Goal: Information Seeking & Learning: Learn about a topic

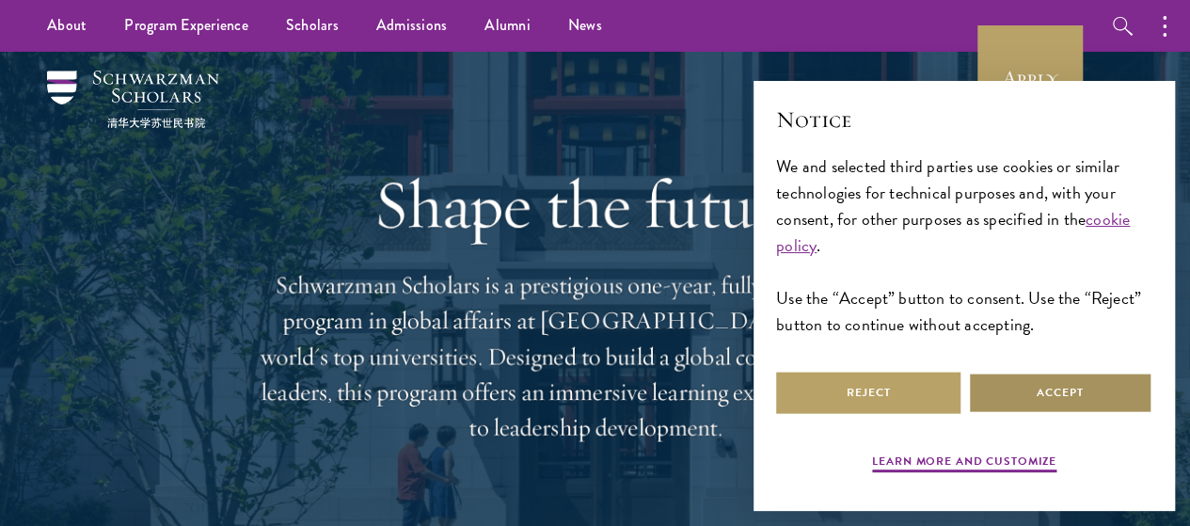
click at [1046, 396] on button "Accept" at bounding box center [1060, 393] width 184 height 42
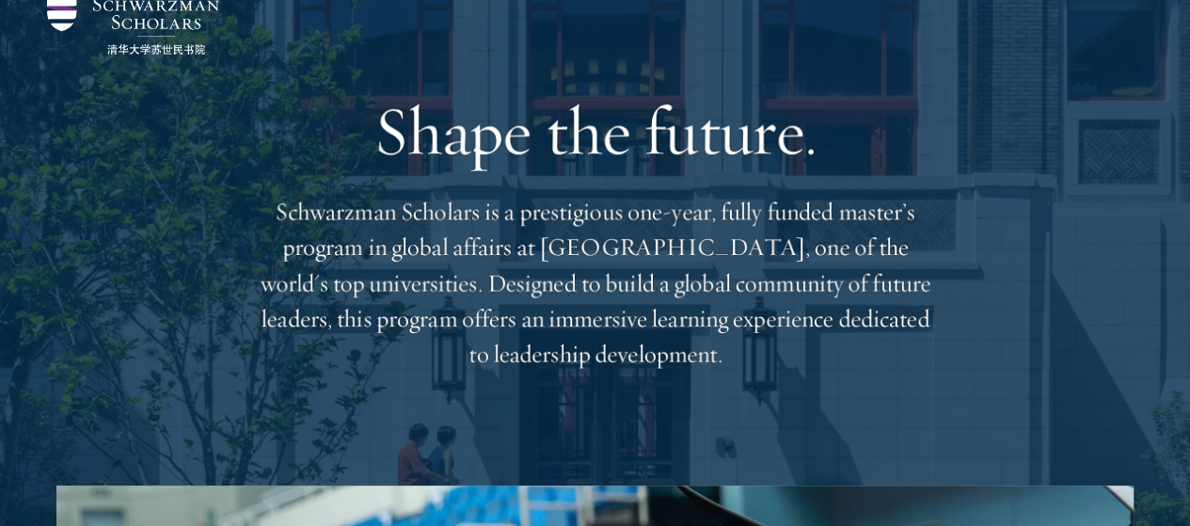
scroll to position [88, 0]
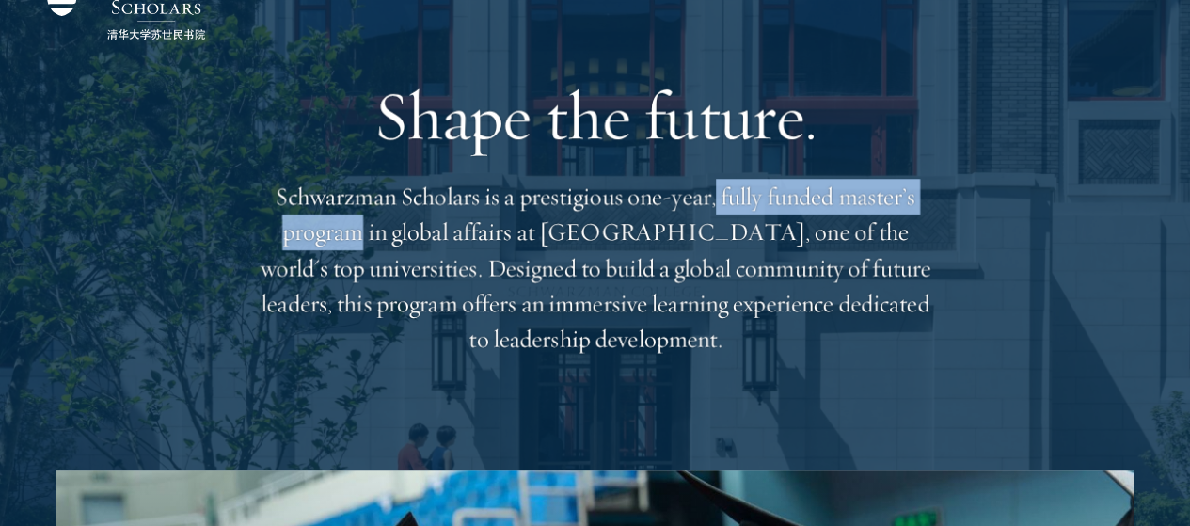
drag, startPoint x: 777, startPoint y: 206, endPoint x: 451, endPoint y: 242, distance: 328.3
click at [451, 242] on p "Schwarzman Scholars is a prestigious one-year, fully funded master’s program in…" at bounding box center [595, 268] width 677 height 179
copy p "fully funded master’s program"
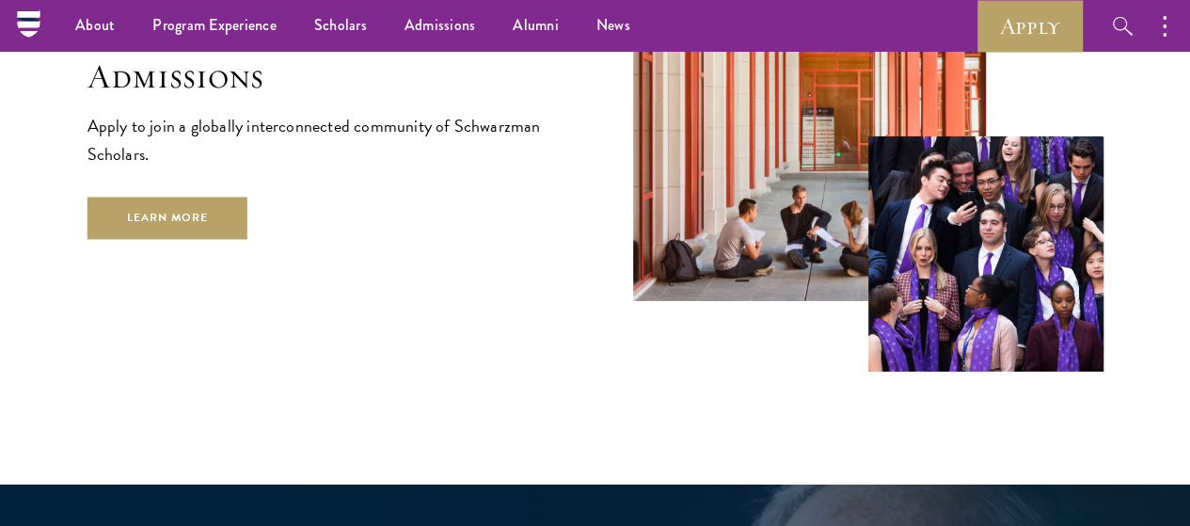
scroll to position [3026, 0]
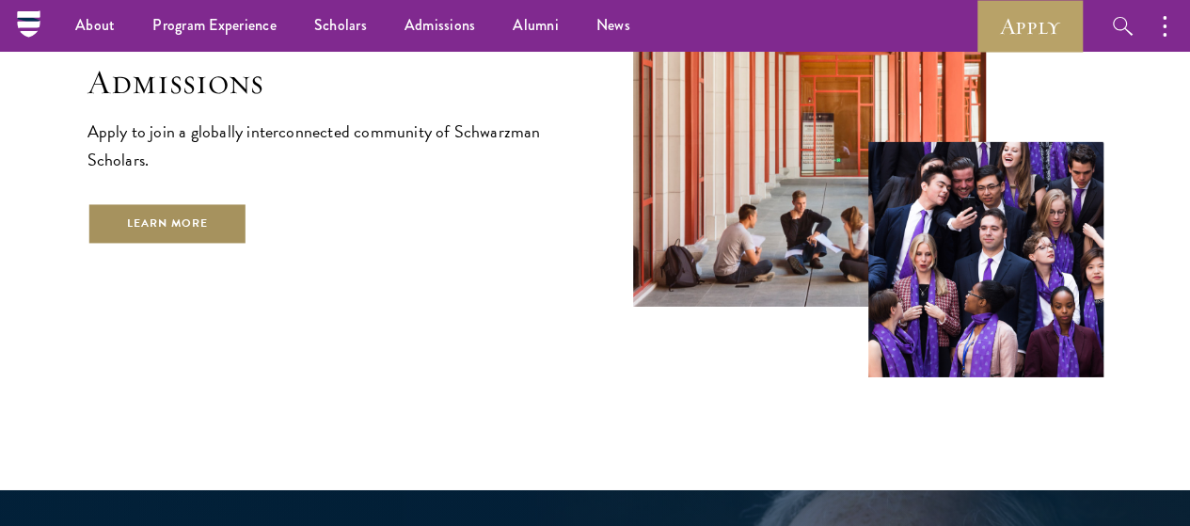
click at [248, 238] on link "Learn More" at bounding box center [167, 223] width 161 height 42
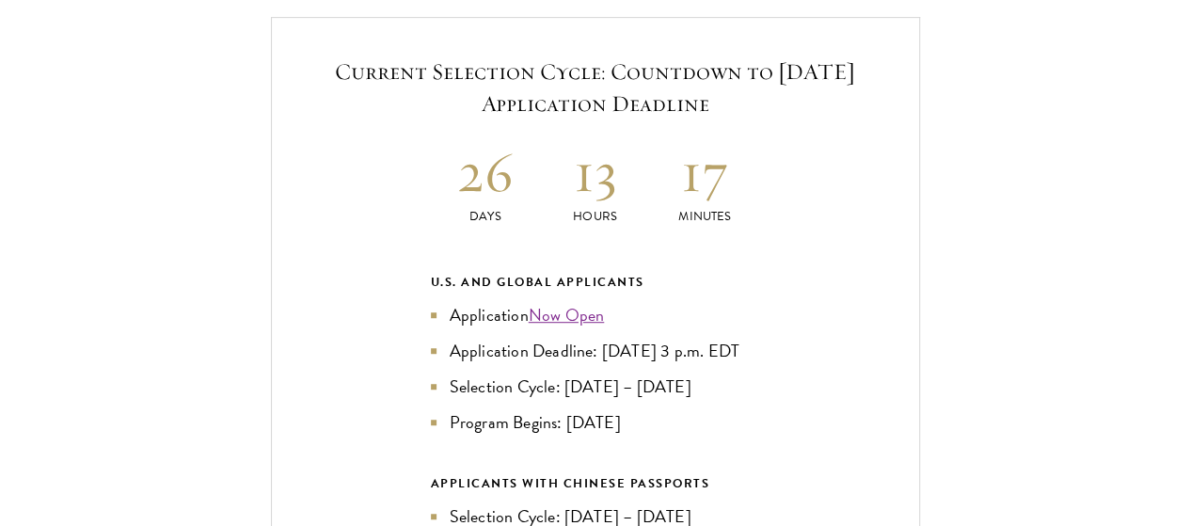
scroll to position [4008, 0]
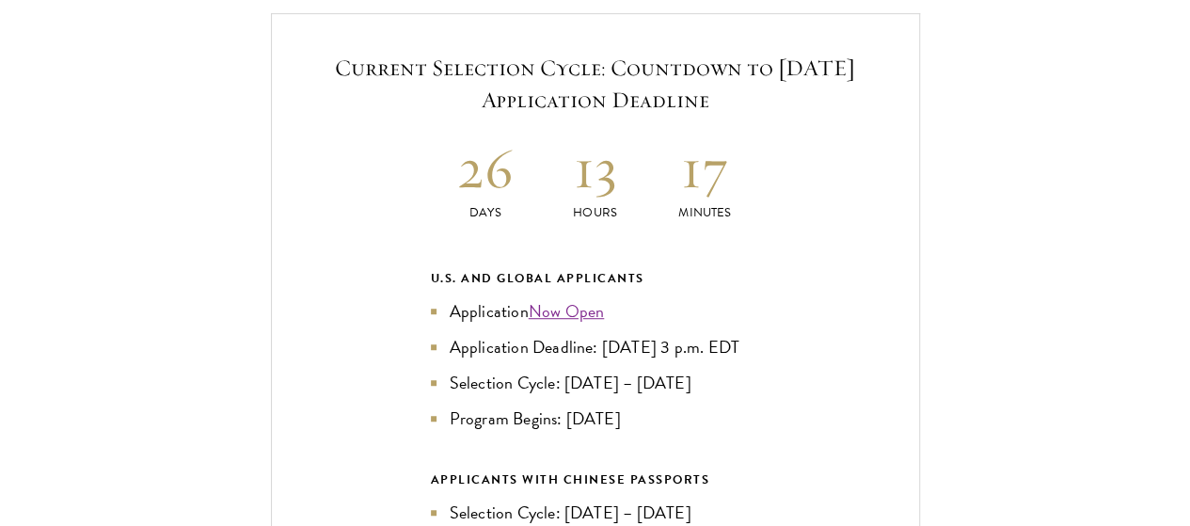
drag, startPoint x: 447, startPoint y: 311, endPoint x: 662, endPoint y: 323, distance: 215.7
click at [662, 323] on ul "Application Now Open Application Deadline: Sept 10, 2025 at 3 p.m. EDT Selectio…" at bounding box center [595, 365] width 329 height 134
copy ul "Selection Cycle: Oct – Nov 2025 Program Begins: Aug 2026"
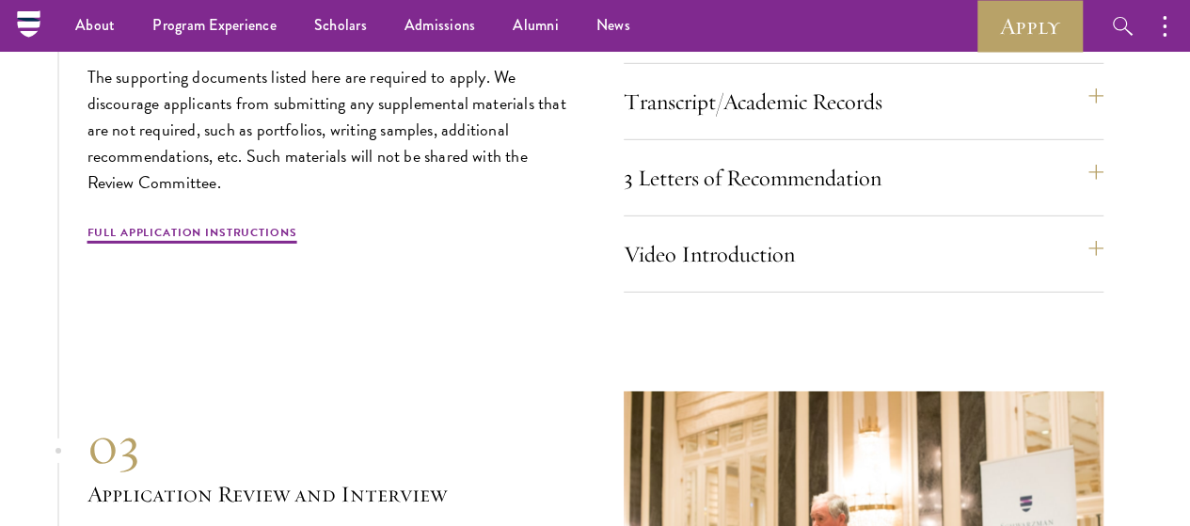
scroll to position [6332, 0]
click at [239, 247] on link "Full Application Instructions" at bounding box center [192, 236] width 210 height 23
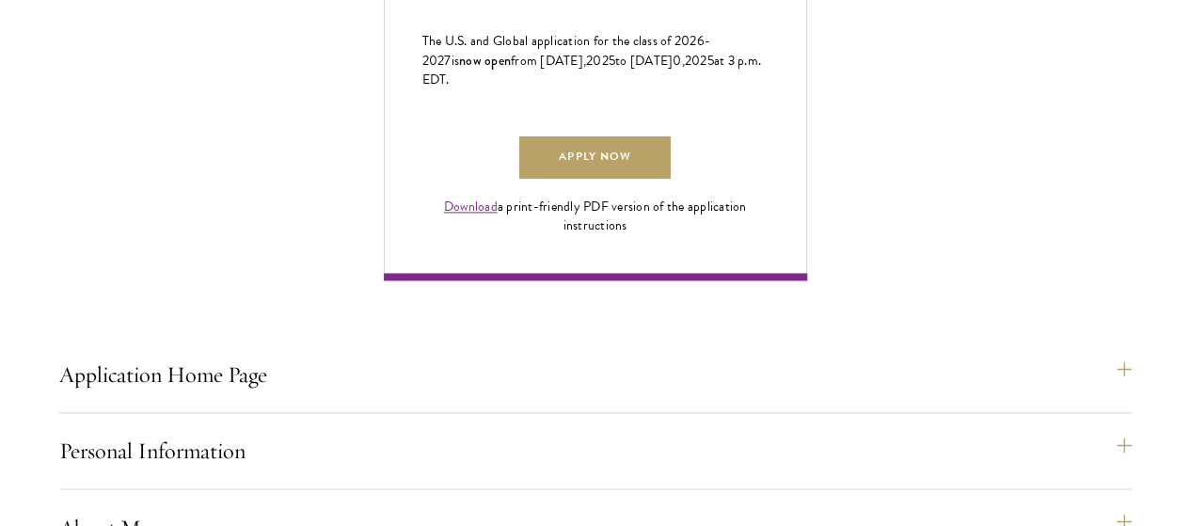
scroll to position [1297, 0]
drag, startPoint x: 946, startPoint y: 230, endPoint x: 1045, endPoint y: 229, distance: 98.8
copy span "April 10, 202 5"
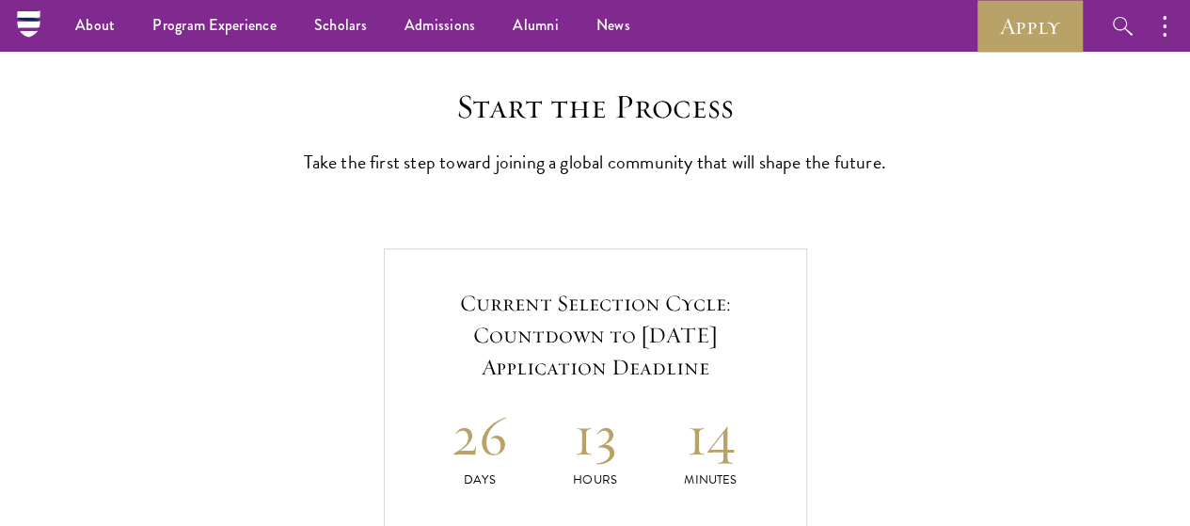
scroll to position [459, 0]
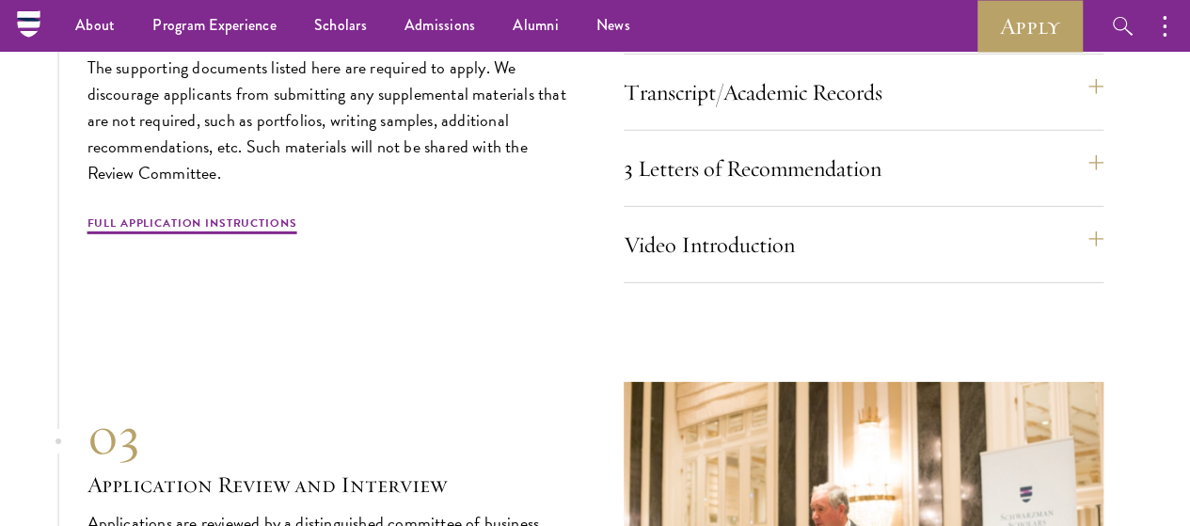
scroll to position [6342, 0]
click at [673, 40] on button "2 Essays" at bounding box center [873, 16] width 480 height 45
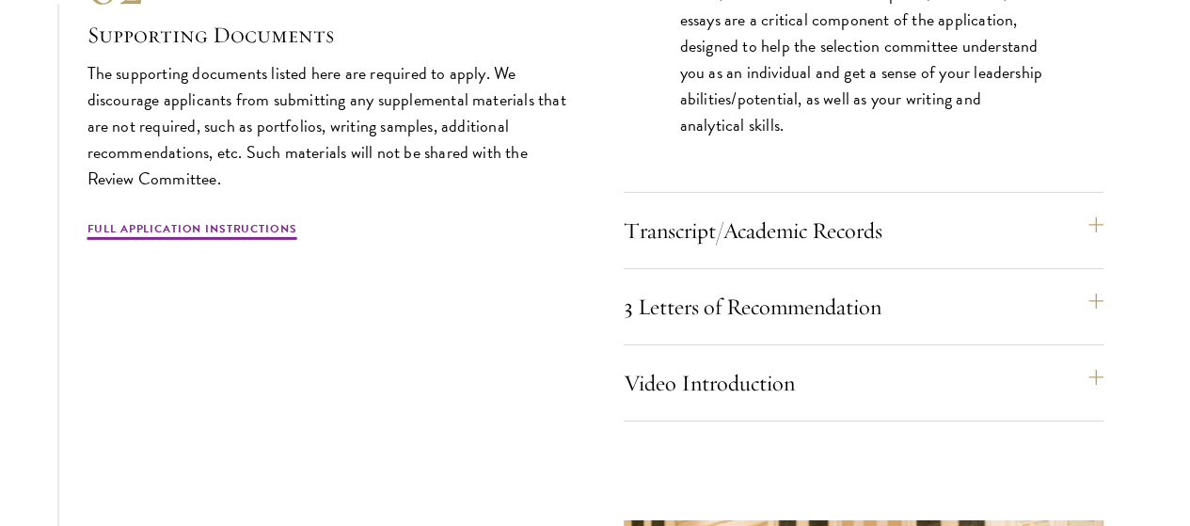
scroll to position [6471, 0]
drag, startPoint x: 678, startPoint y: 151, endPoint x: 730, endPoint y: 202, distance: 72.5
click at [730, 185] on div "The two required essays are a Leadership Essay (750 words) and a Statement of P…" at bounding box center [864, 55] width 480 height 261
copy p "The two required essays are a Leadership Essay (750 words) and a Statement of P…"
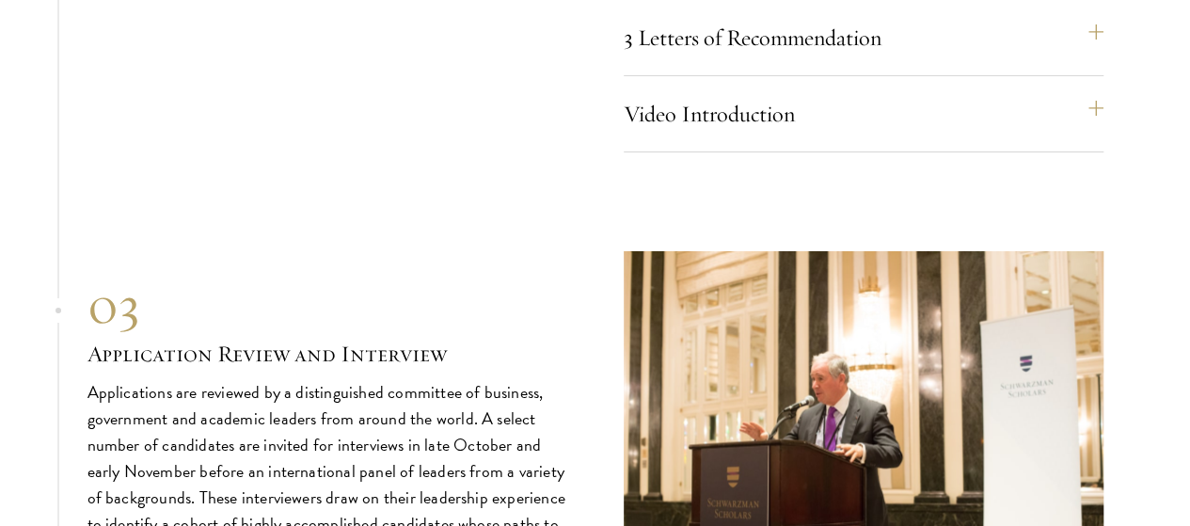
scroll to position [6741, 0]
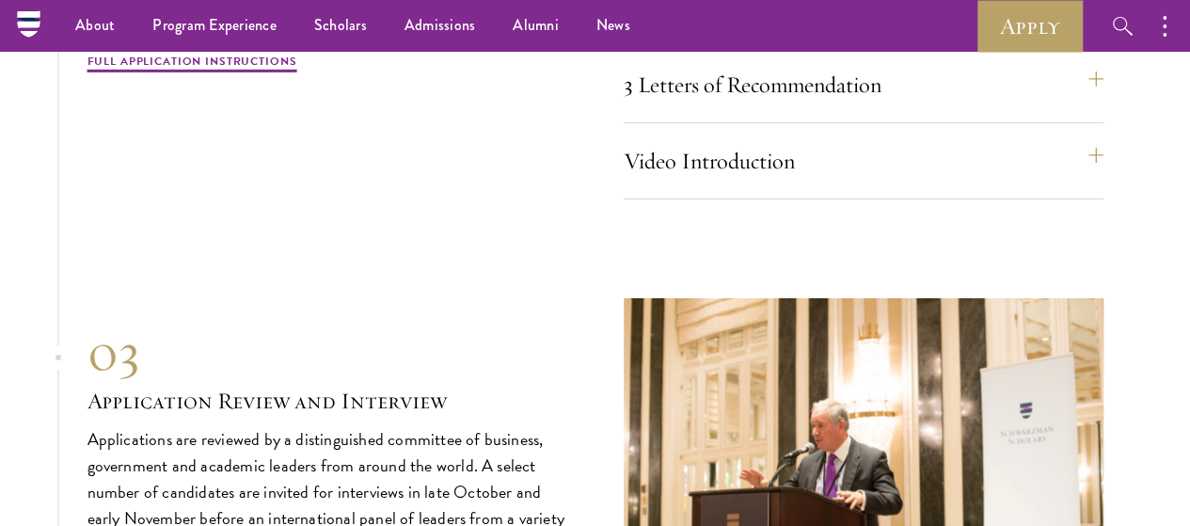
scroll to position [6547, 0]
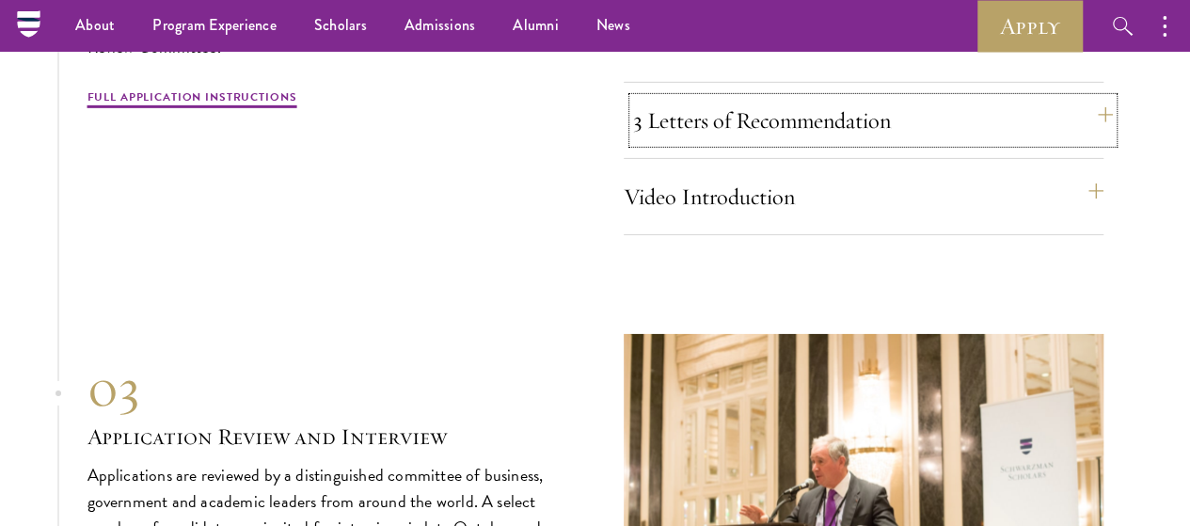
click at [854, 143] on button "3 Letters of Recommendation" at bounding box center [873, 120] width 480 height 45
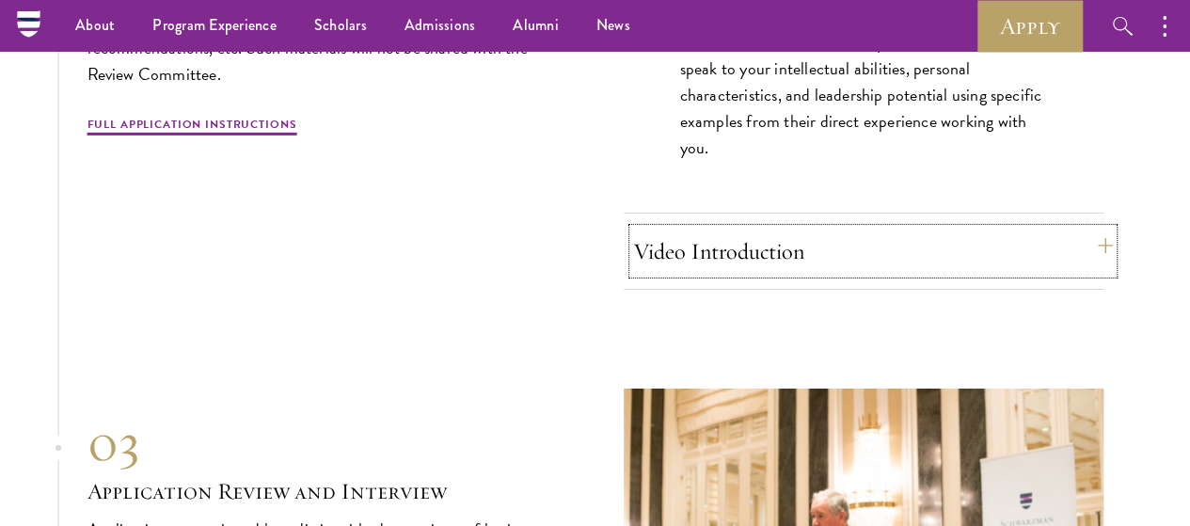
click at [803, 274] on button "Video Introduction" at bounding box center [873, 251] width 480 height 45
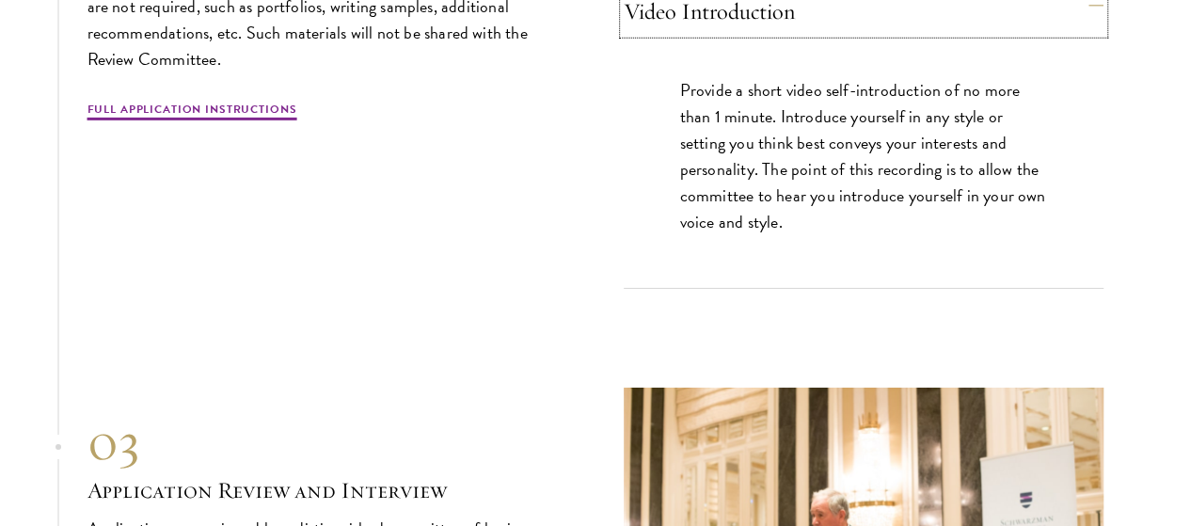
scroll to position [6602, 0]
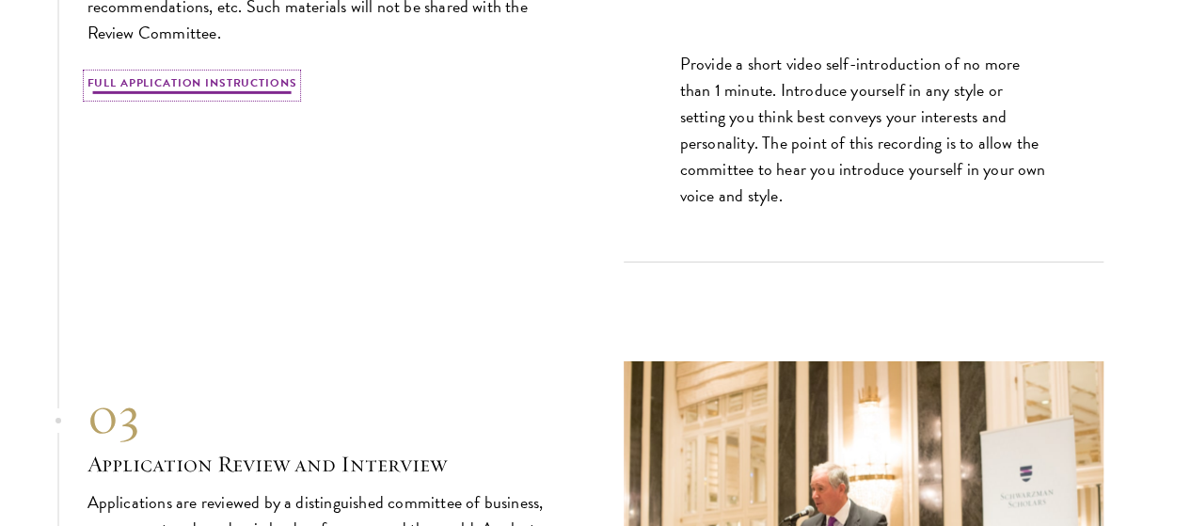
click at [297, 97] on link "Full Application Instructions" at bounding box center [192, 85] width 210 height 23
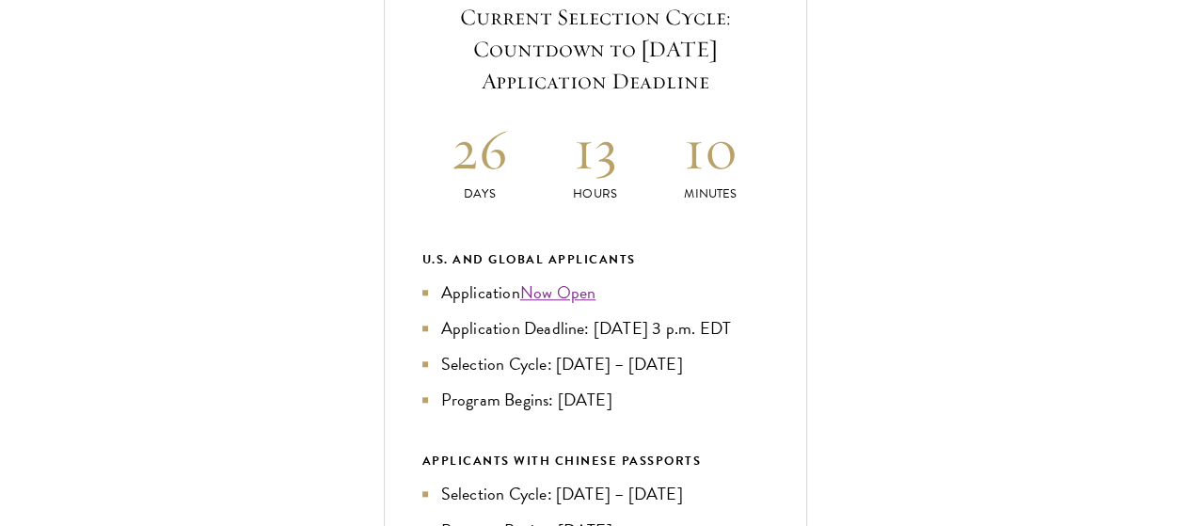
scroll to position [756, 0]
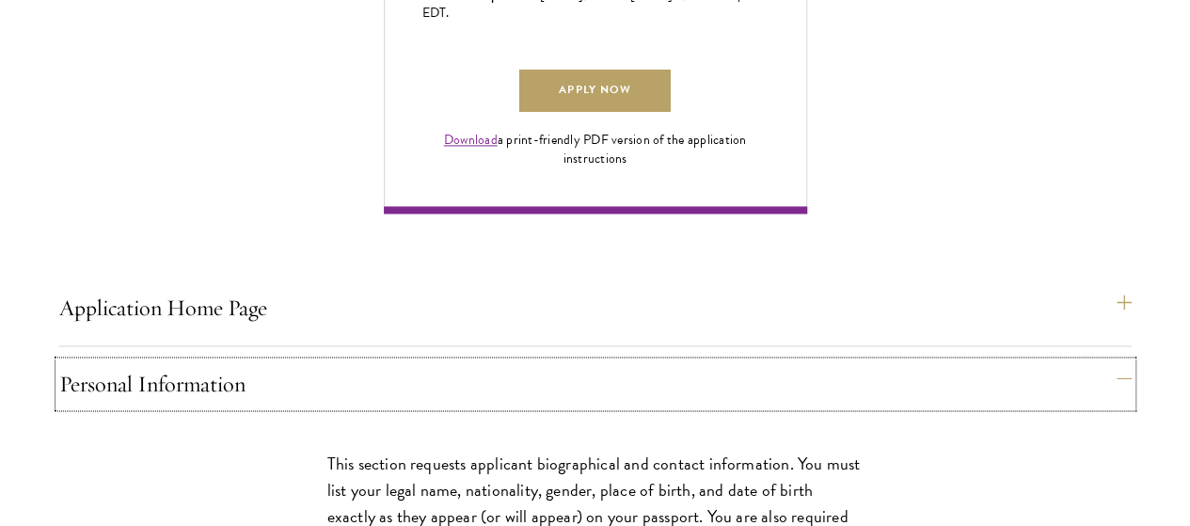
scroll to position [1365, 0]
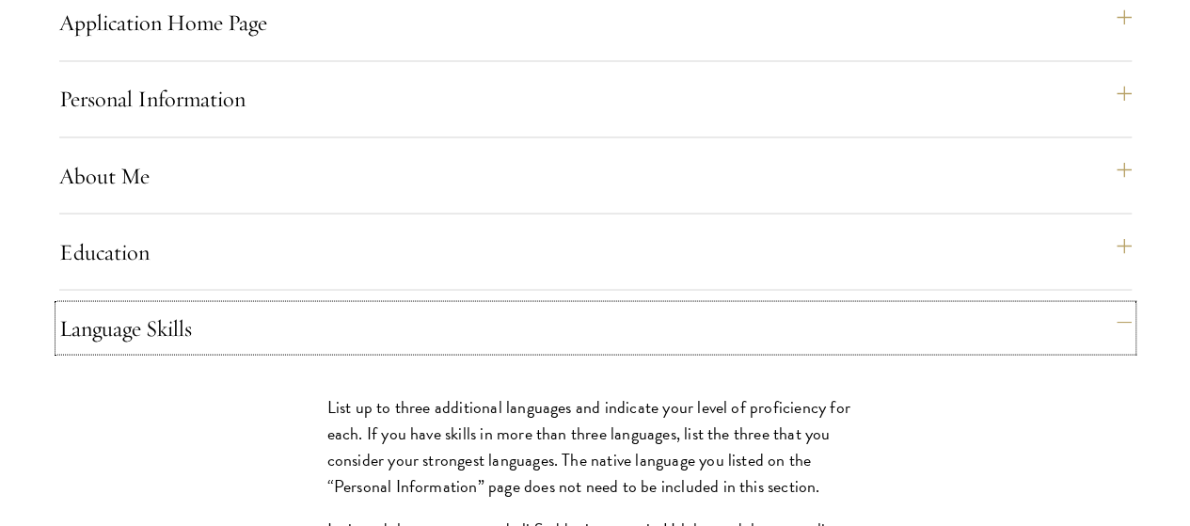
scroll to position [1649, 0]
drag, startPoint x: 150, startPoint y: 304, endPoint x: 267, endPoint y: 418, distance: 163.0
copy p "TOEFL: 100 IELTS: 7 Cambridge C1 Advanced: 185 Cambridge C2 Proficiency: 185 DE…"
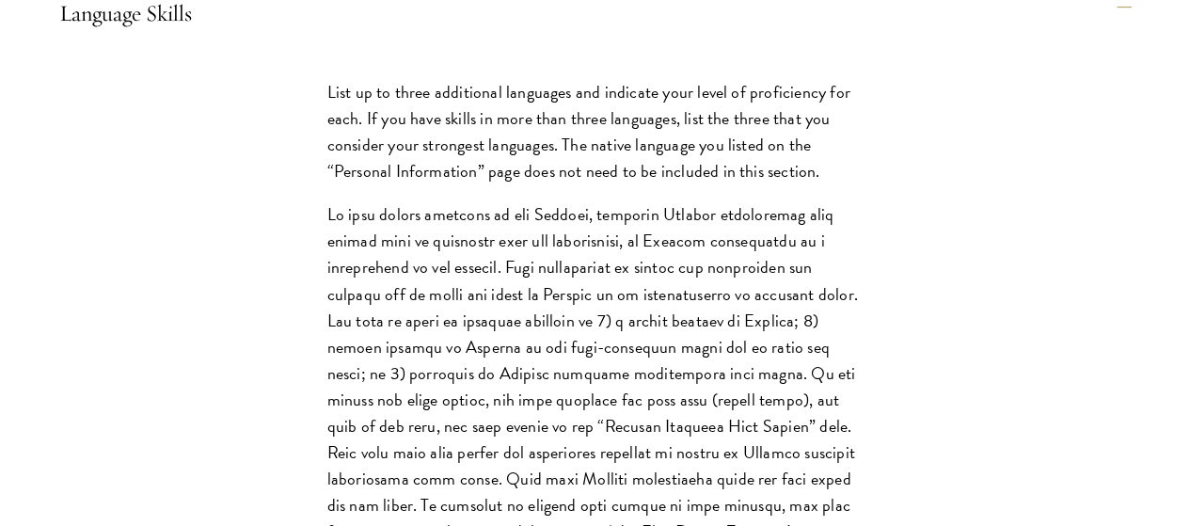
scroll to position [1963, 0]
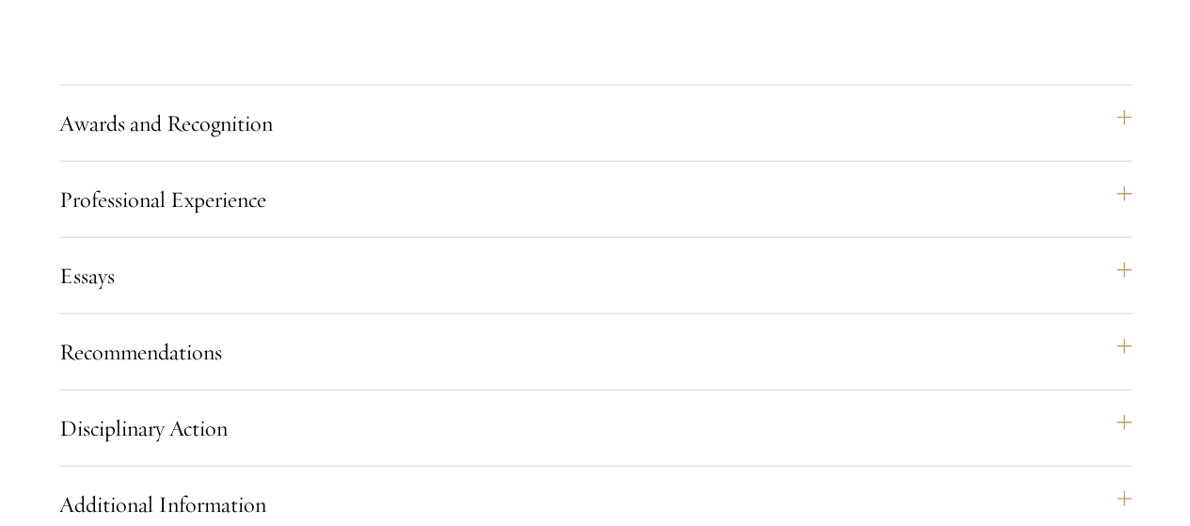
scroll to position [2357, 0]
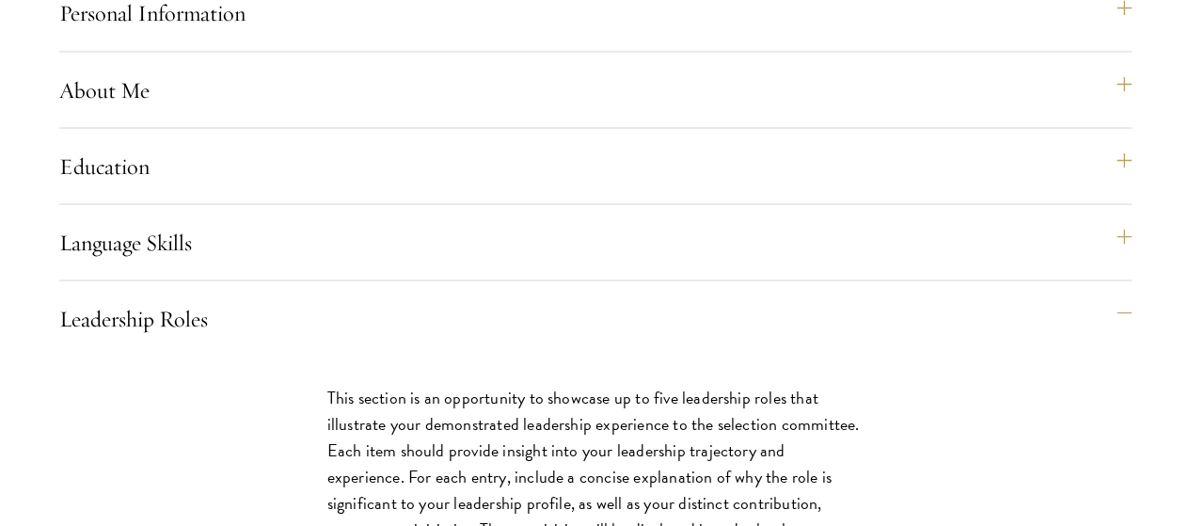
scroll to position [1735, 0]
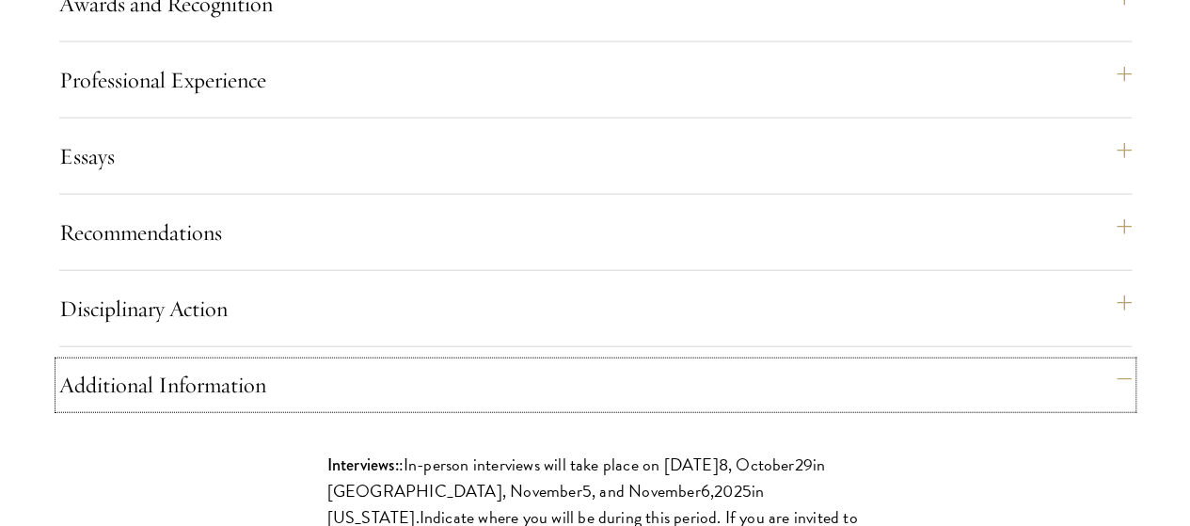
scroll to position [2128, 0]
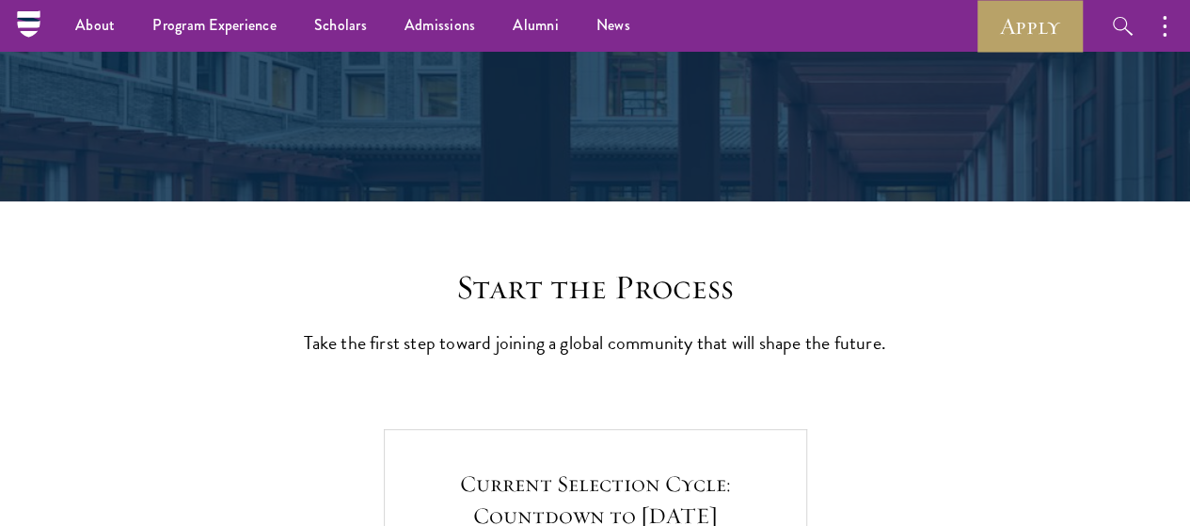
scroll to position [0, 0]
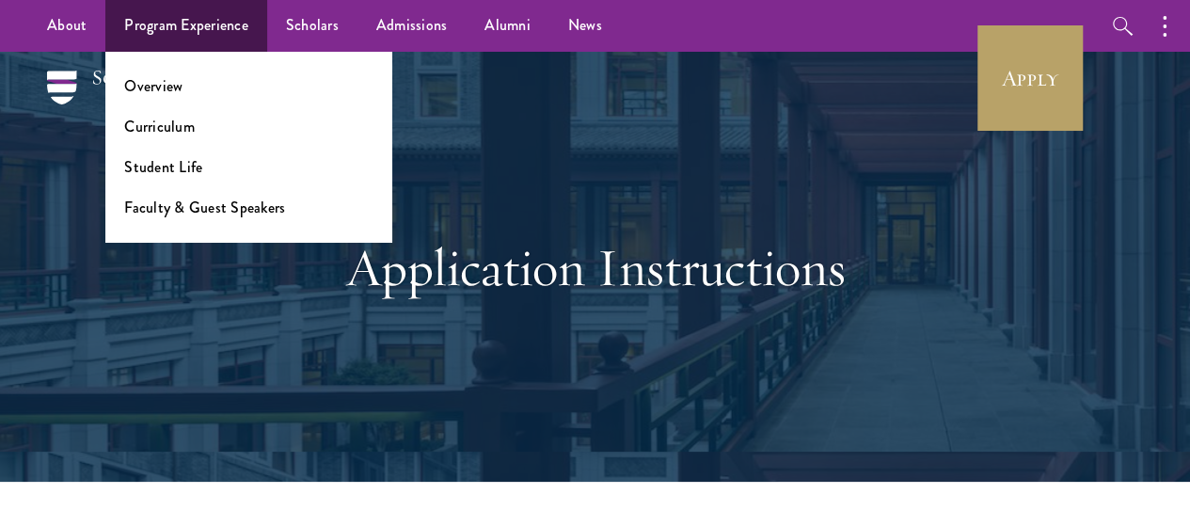
click at [201, 127] on li "Curriculum" at bounding box center [248, 127] width 248 height 22
click at [166, 127] on link "Curriculum" at bounding box center [159, 127] width 71 height 22
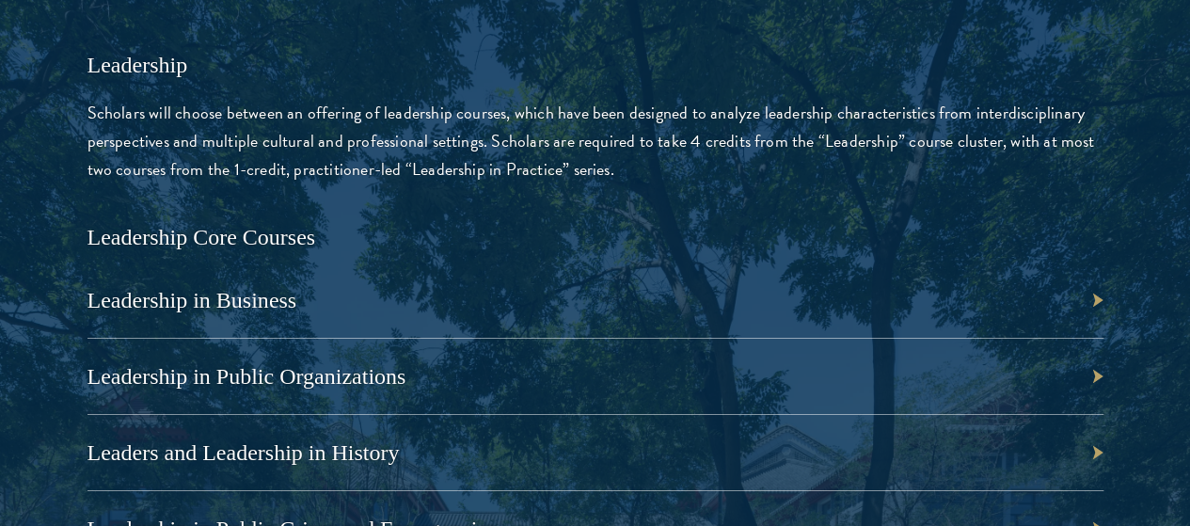
scroll to position [3041, 0]
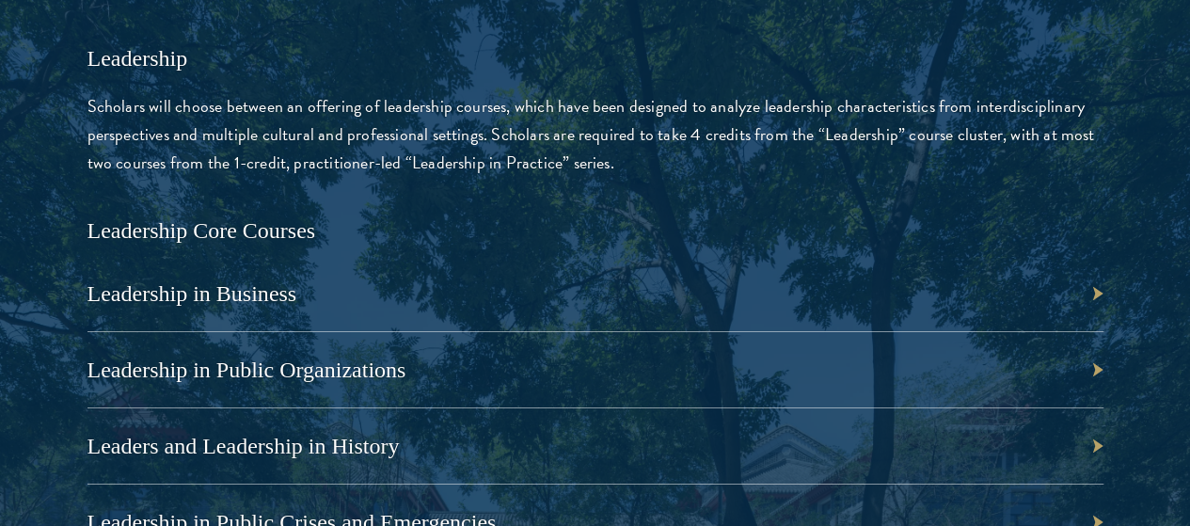
click at [814, 256] on div "Leadership in Business" at bounding box center [595, 294] width 1016 height 76
click at [307, 281] on link "Leadership in Business" at bounding box center [202, 293] width 210 height 24
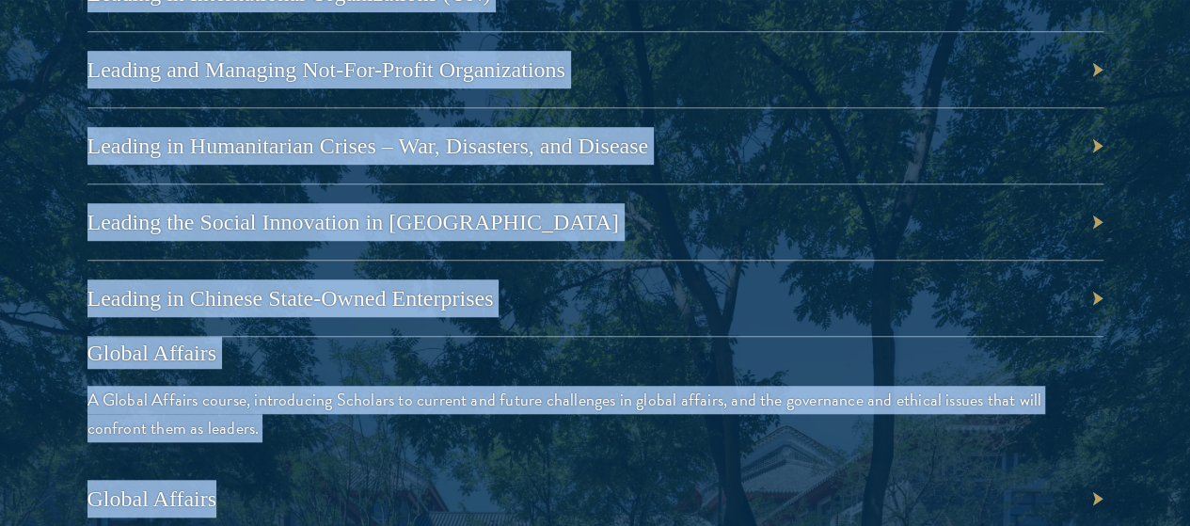
scroll to position [4130, 0]
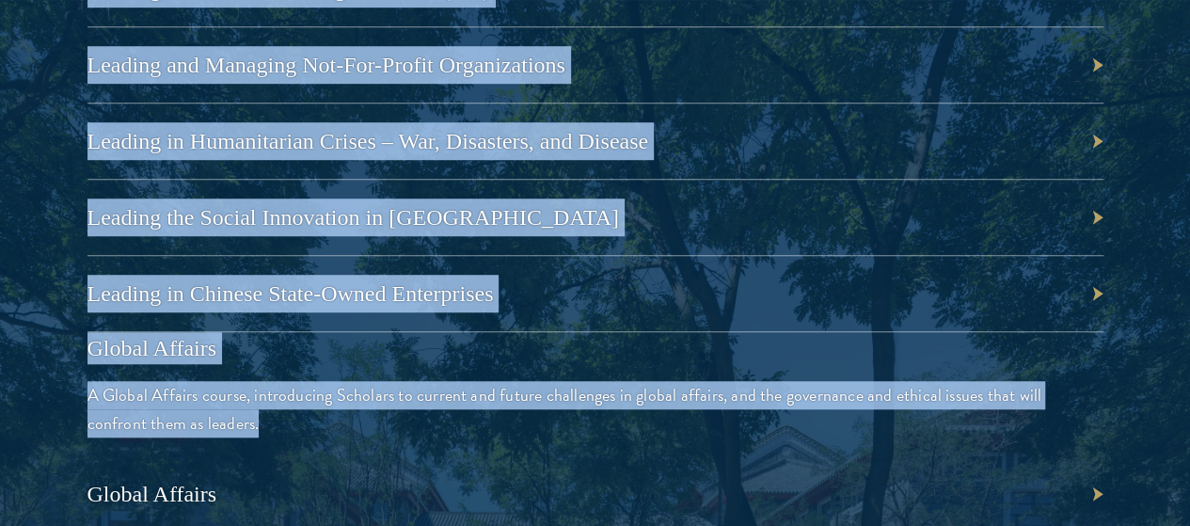
drag, startPoint x: 617, startPoint y: 162, endPoint x: 760, endPoint y: 315, distance: 209.6
copy div "Leadership in Business Leadership in Public Organizations Leaders and Leadershi…"
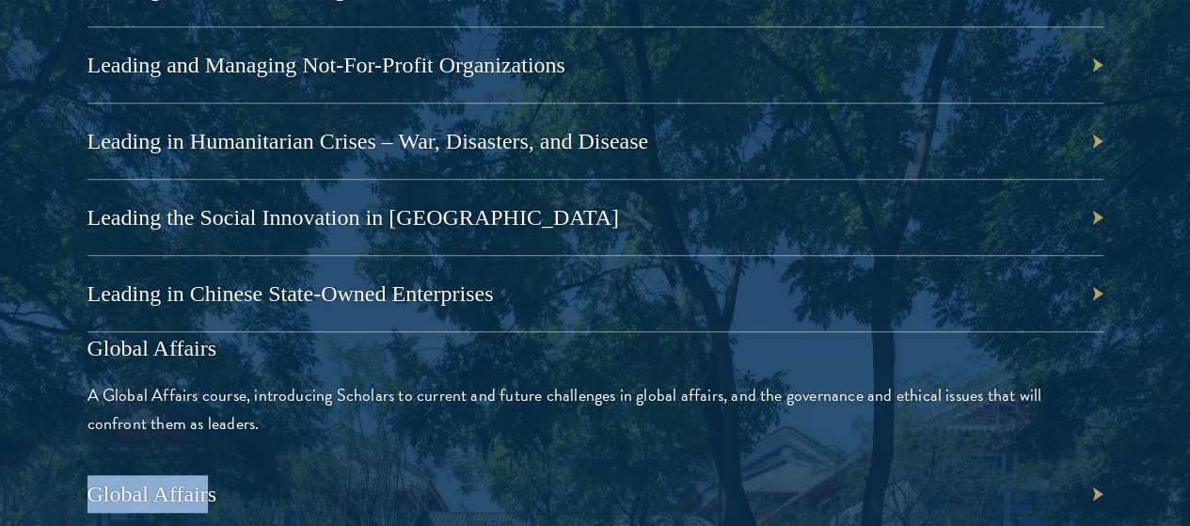
drag, startPoint x: 636, startPoint y: 405, endPoint x: 766, endPoint y: 437, distance: 133.7
click at [766, 437] on div "Global Affairs A Global Affairs course, introducing Scholars to current and fut…" at bounding box center [595, 432] width 1016 height 200
drag, startPoint x: 602, startPoint y: 339, endPoint x: 778, endPoint y: 456, distance: 211.6
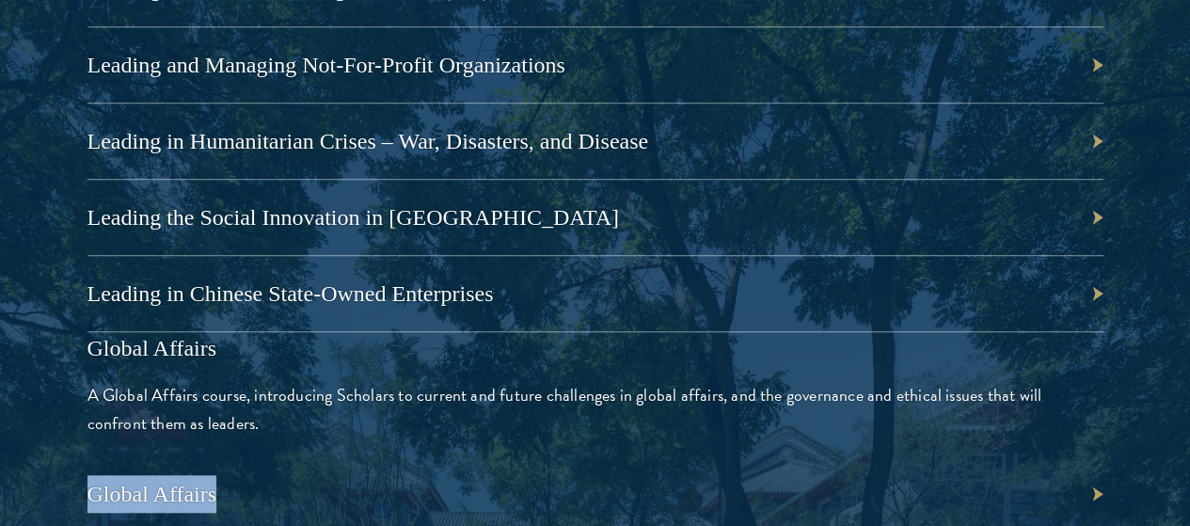
copy link "Global Affairs"
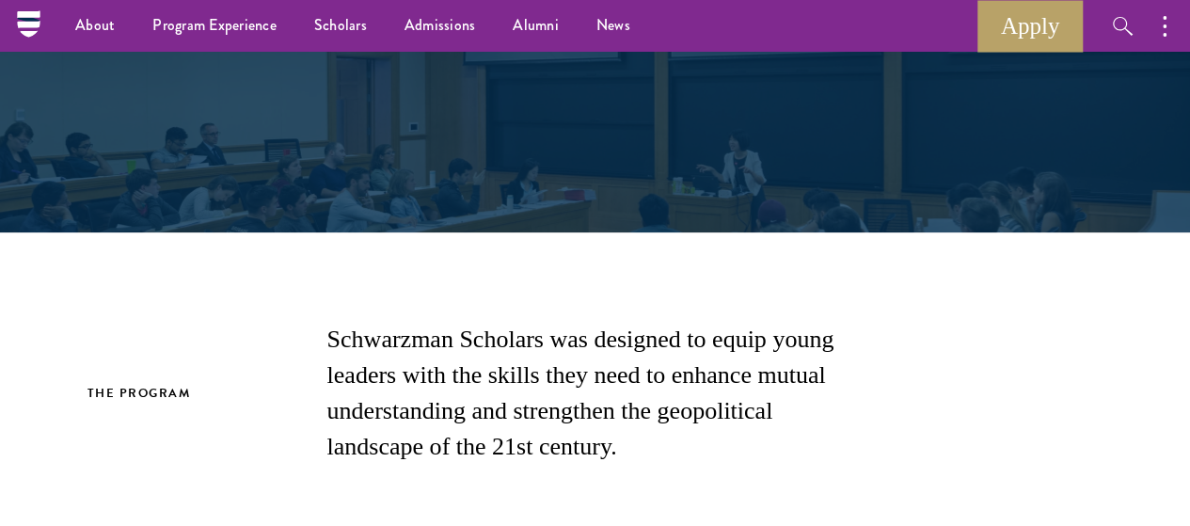
scroll to position [0, 0]
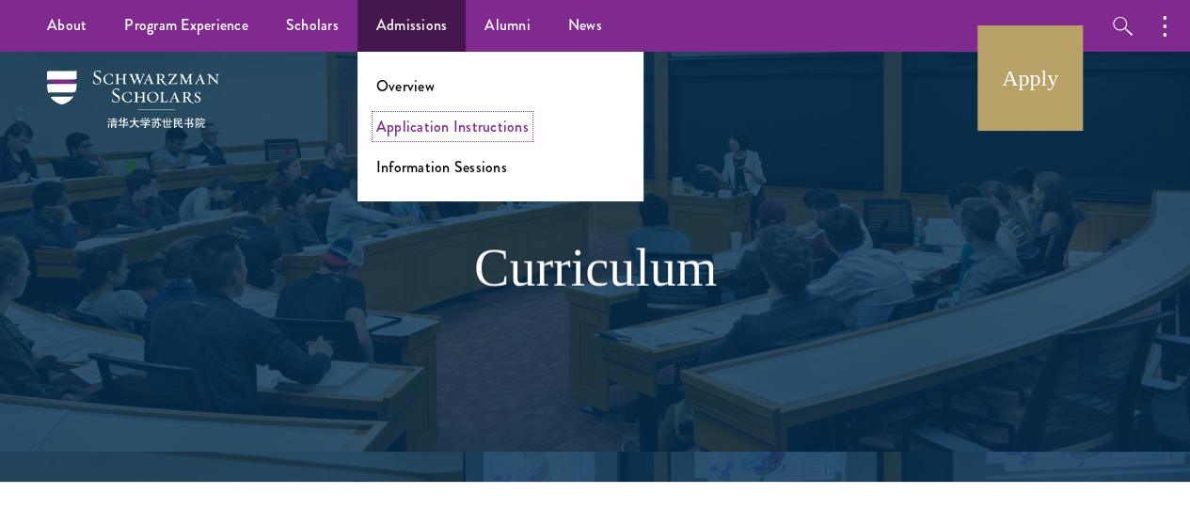
click at [425, 129] on link "Application Instructions" at bounding box center [452, 127] width 152 height 22
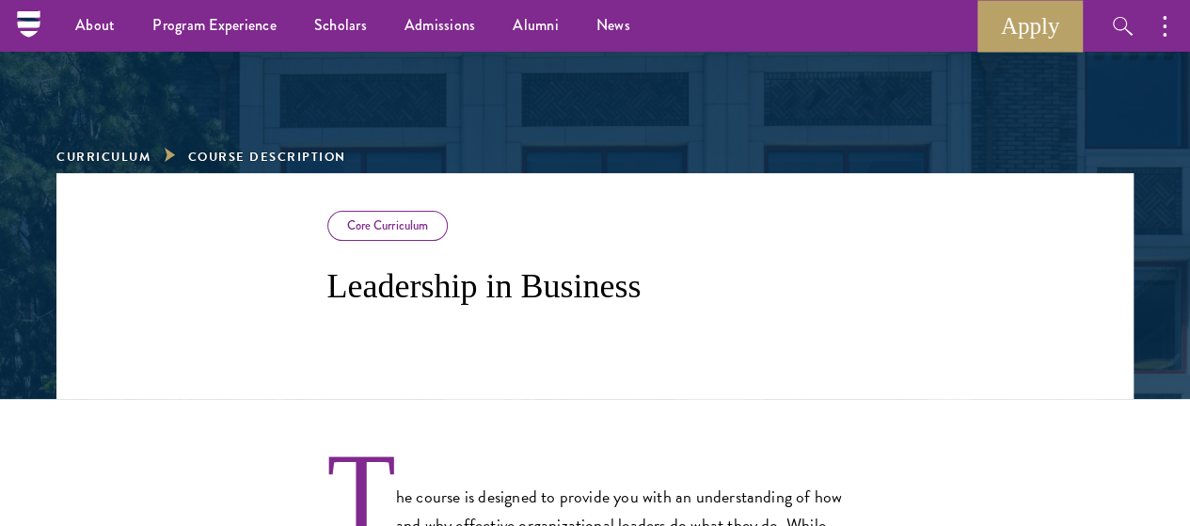
scroll to position [182, 0]
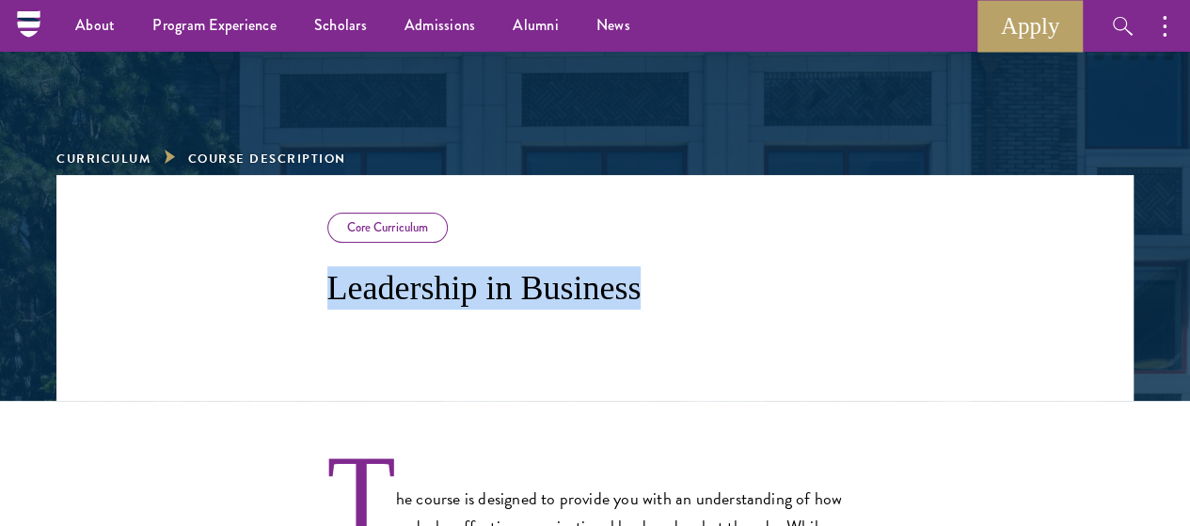
drag, startPoint x: 213, startPoint y: 297, endPoint x: 598, endPoint y: 302, distance: 385.7
click at [598, 302] on h3 "Leadership in Business" at bounding box center [595, 287] width 536 height 43
copy h3 "Leadership in Business"
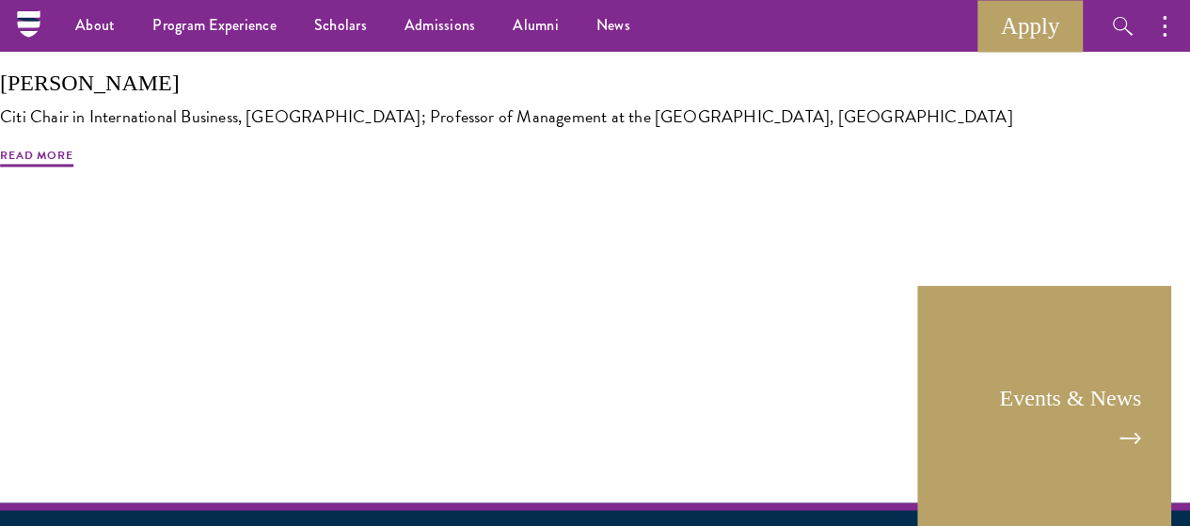
scroll to position [1536, 0]
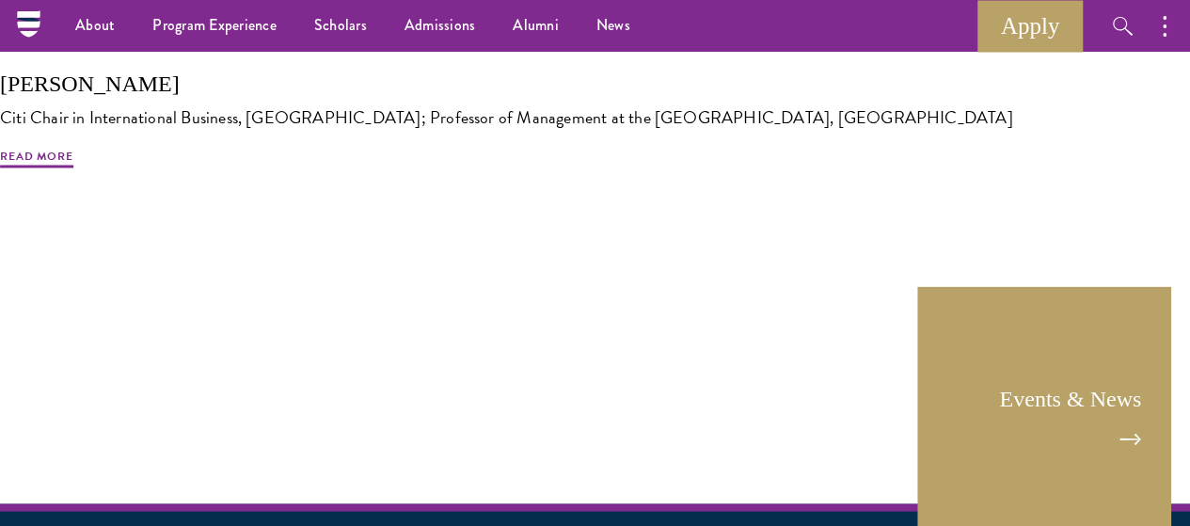
drag, startPoint x: 769, startPoint y: 198, endPoint x: 773, endPoint y: 172, distance: 26.6
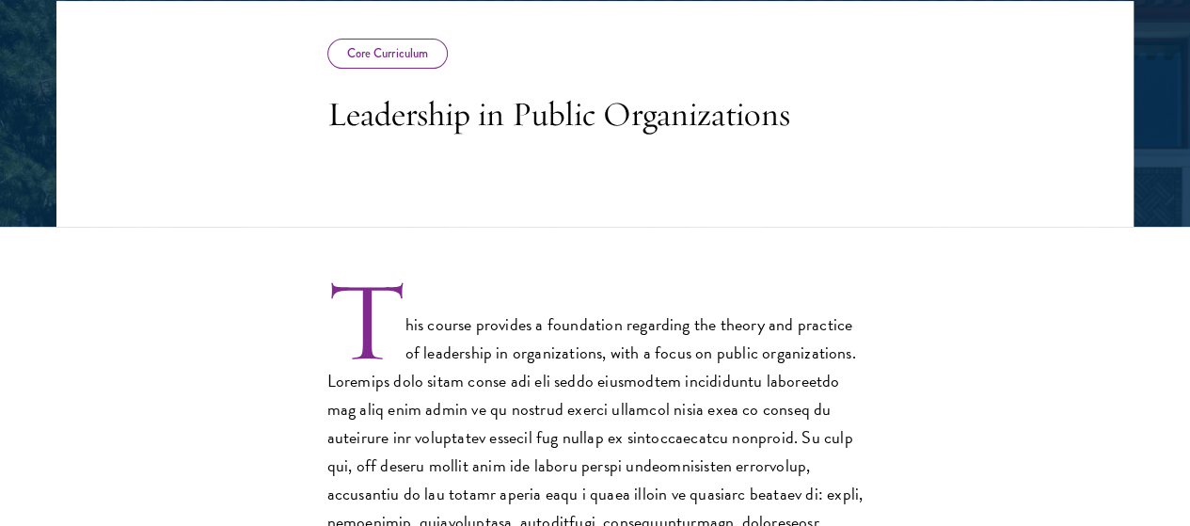
scroll to position [357, 0]
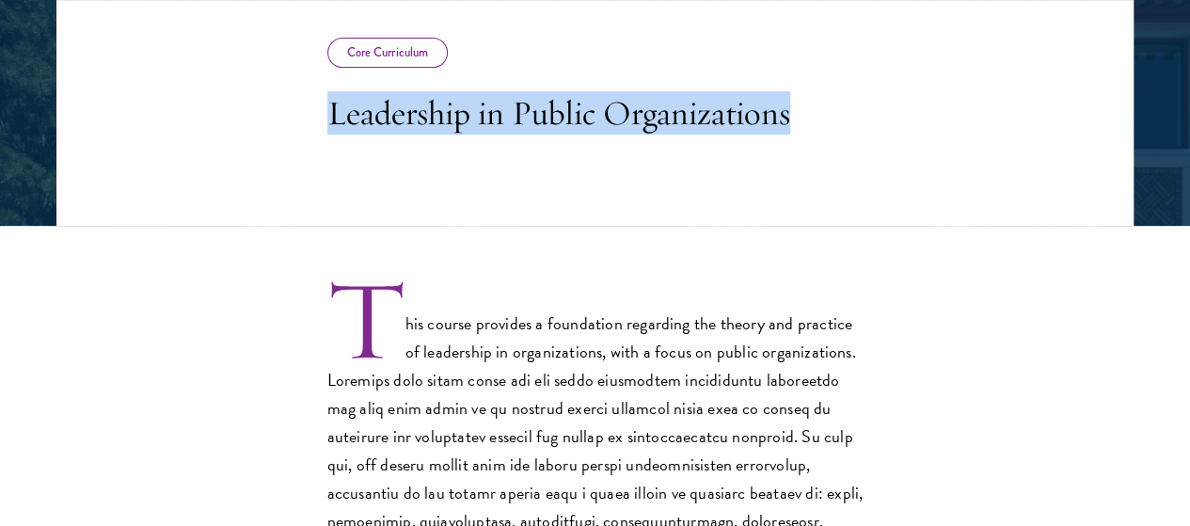
drag, startPoint x: 206, startPoint y: 107, endPoint x: 493, endPoint y: 216, distance: 306.9
click at [493, 216] on header "Core Curriculum Leadership in Public Organizations" at bounding box center [594, 113] width 1077 height 226
copy h3 "Leadership in Public Organizations"
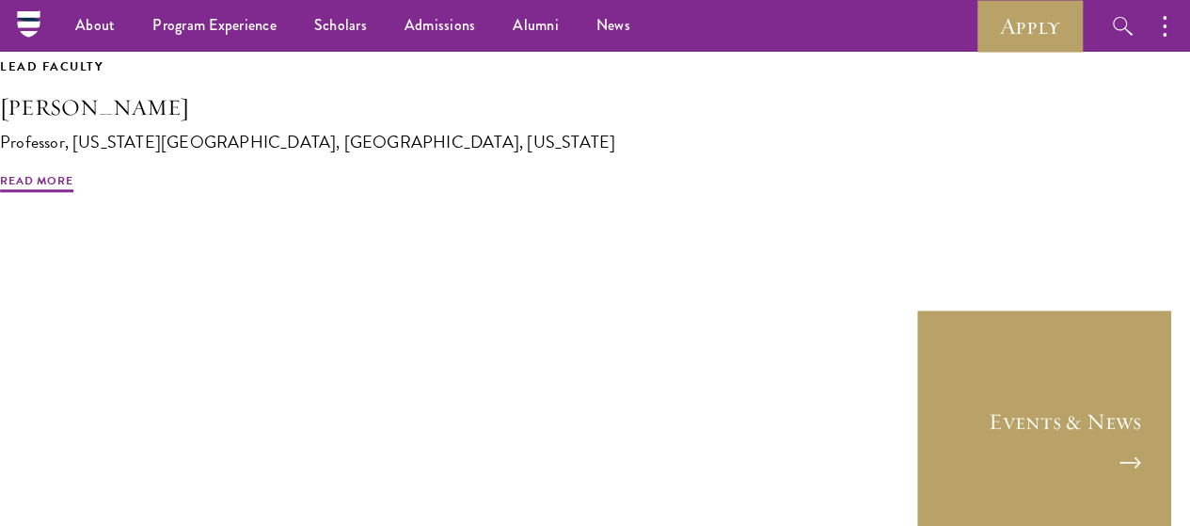
scroll to position [1280, 0]
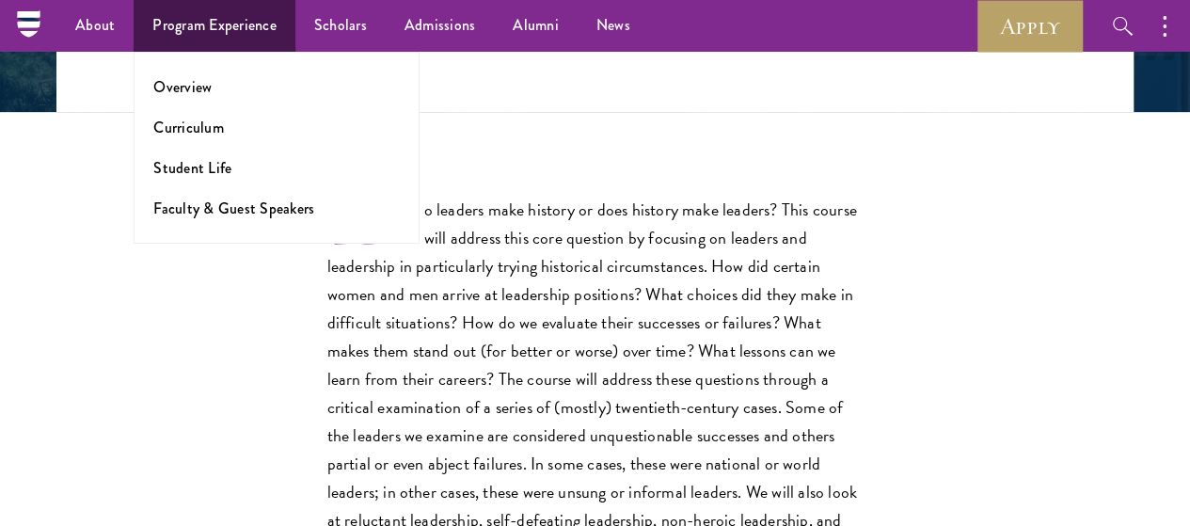
scroll to position [406, 0]
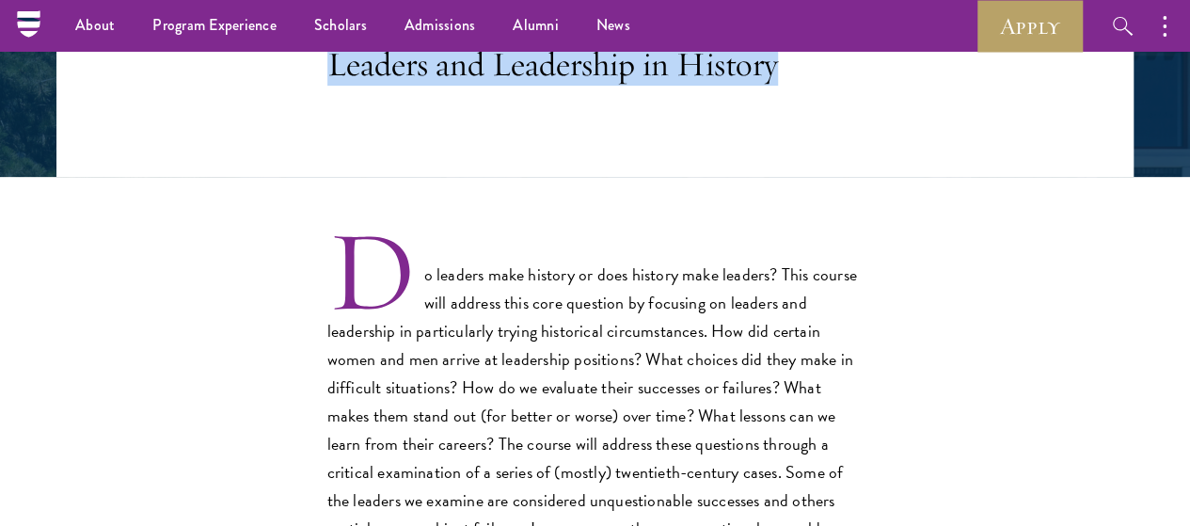
drag, startPoint x: 213, startPoint y: 390, endPoint x: 459, endPoint y: 136, distance: 353.9
click at [459, 86] on h3 "Leaders and Leadership in History" at bounding box center [595, 63] width 536 height 43
copy h3 "Leaders and Leadership in History"
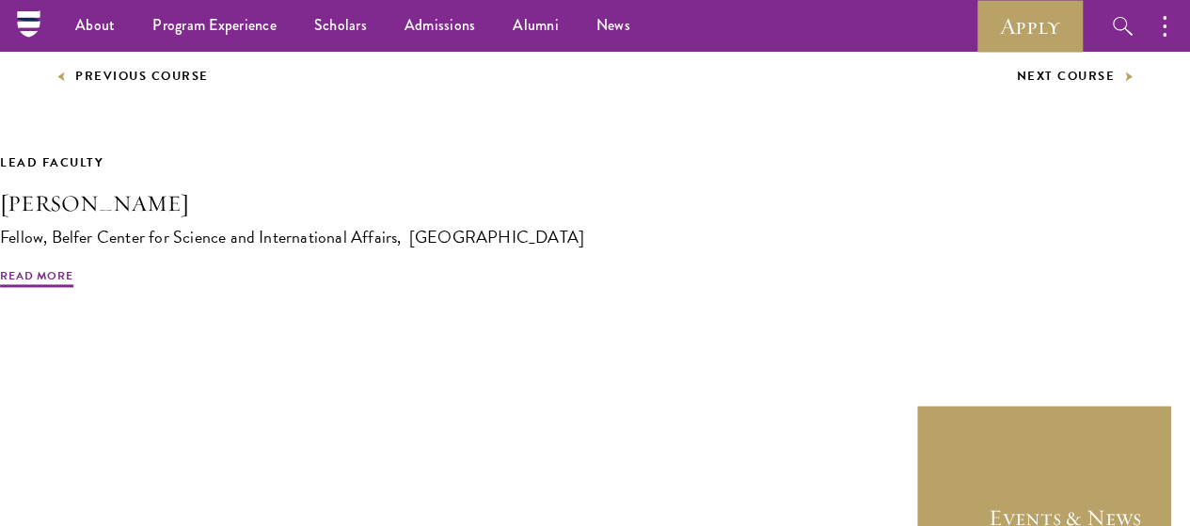
scroll to position [1343, 0]
click at [1017, 87] on link "Next Course" at bounding box center [1076, 76] width 118 height 21
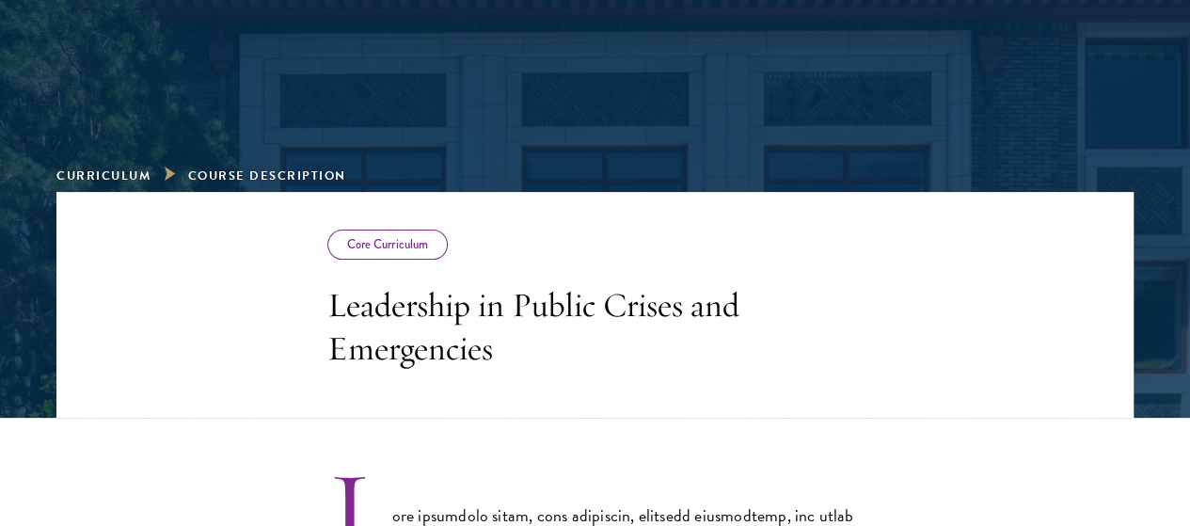
scroll to position [182, 0]
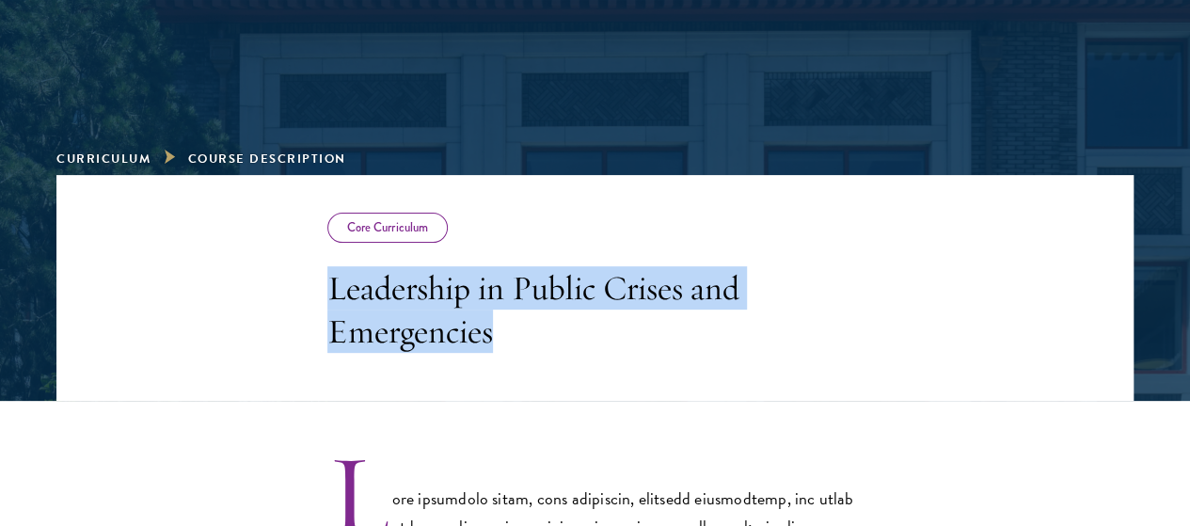
drag, startPoint x: 212, startPoint y: 293, endPoint x: 502, endPoint y: 359, distance: 298.0
click at [502, 353] on h3 "Leadership in Public Crises and Emergencies" at bounding box center [595, 309] width 536 height 87
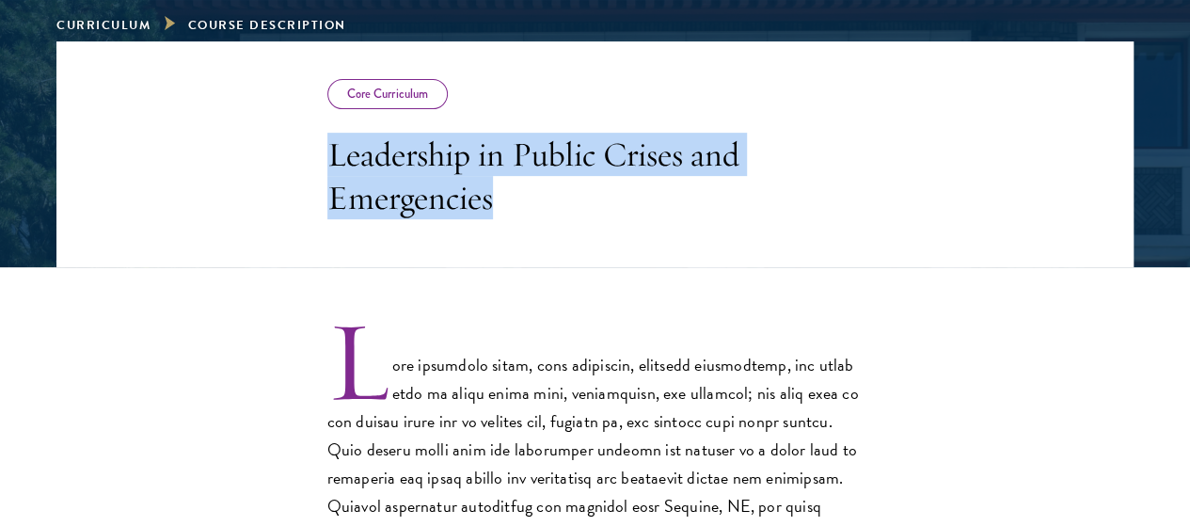
scroll to position [317, 0]
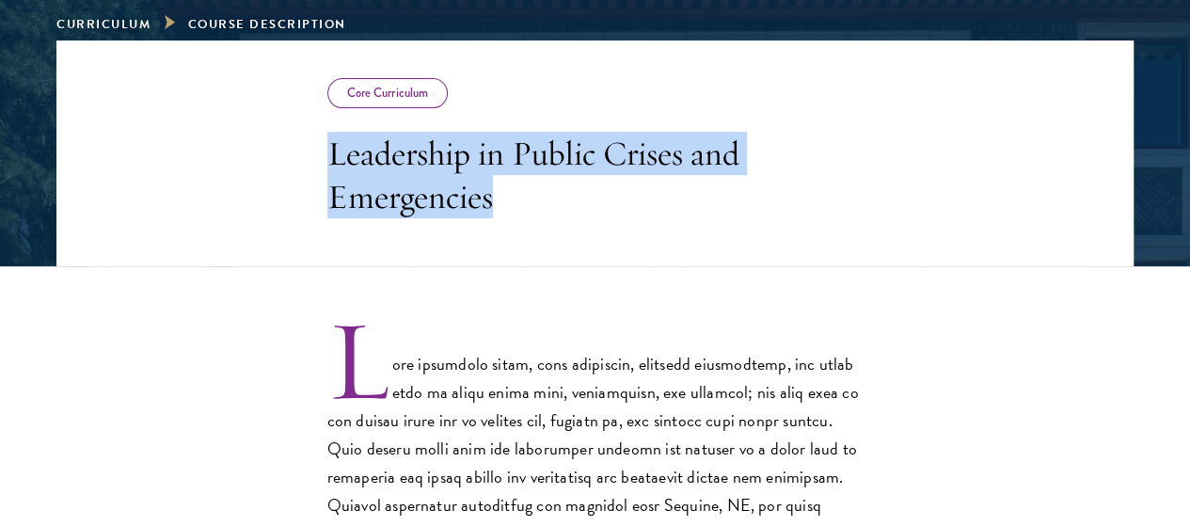
copy h3 "Leadership in Public Crises and Emergencies"
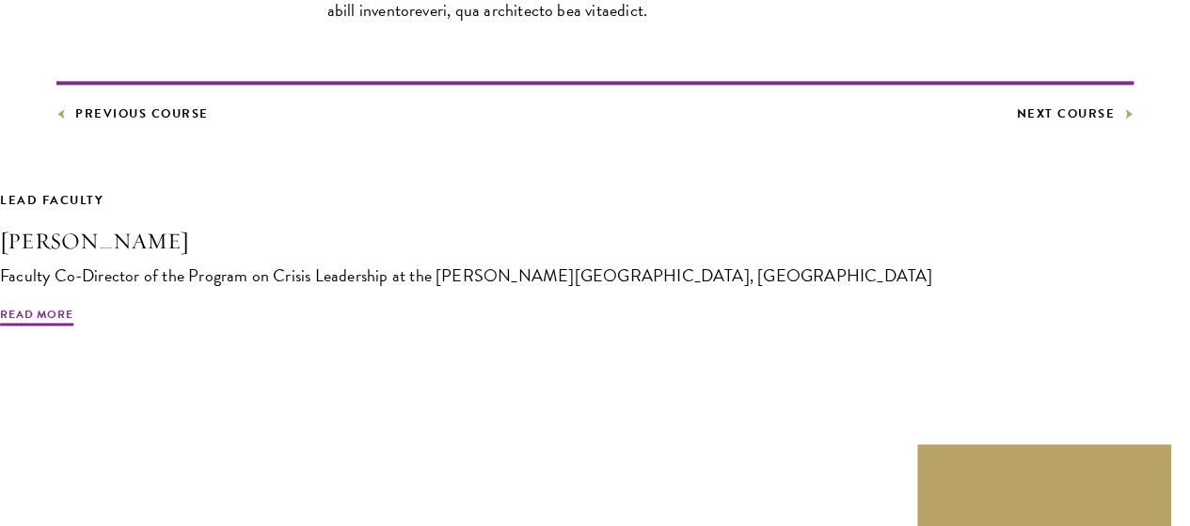
scroll to position [1272, 0]
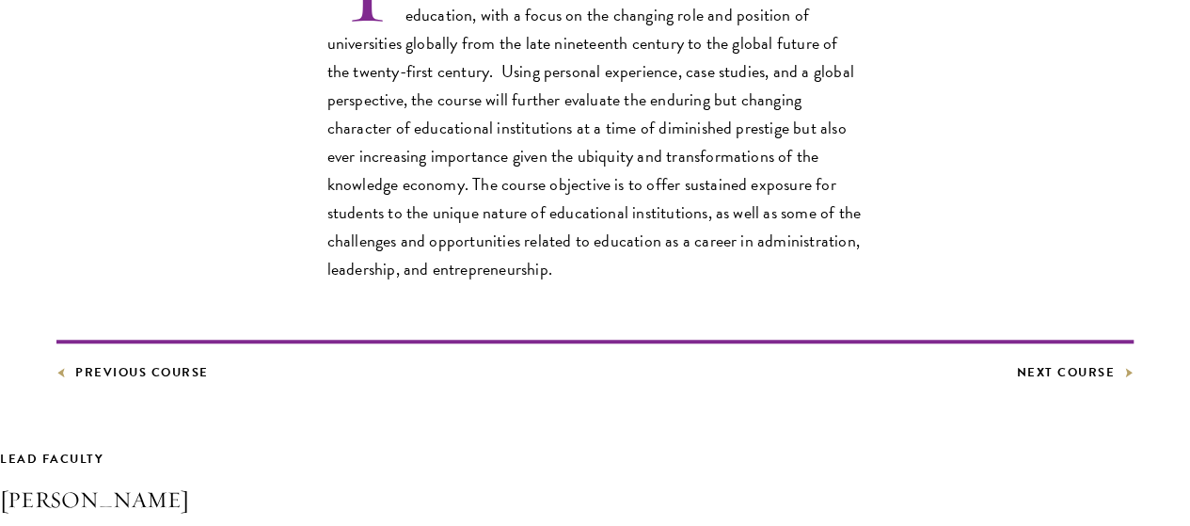
scroll to position [727, 0]
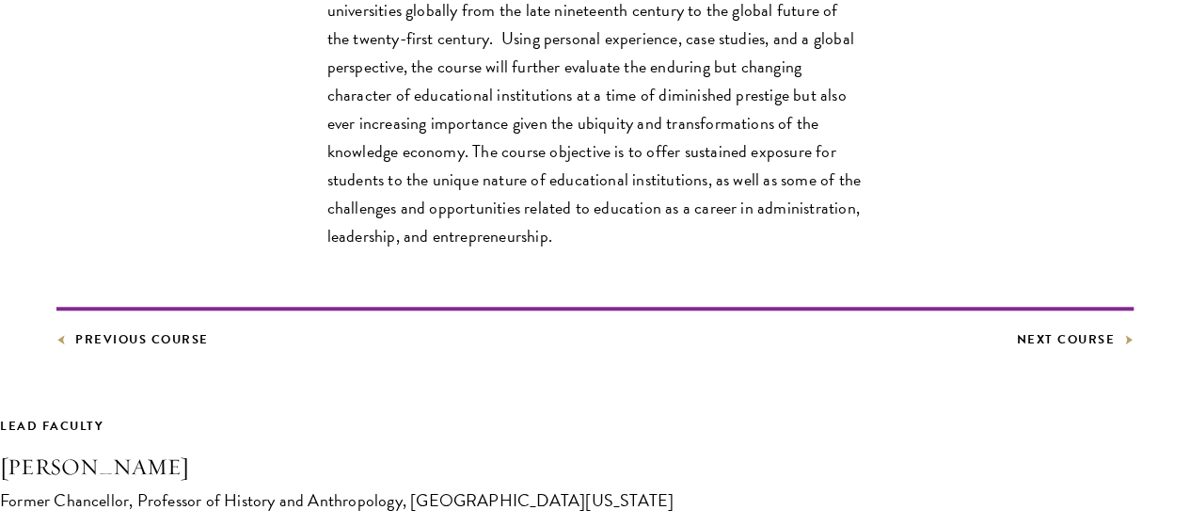
click at [715, 451] on article "Core Curriculum Leading in Higher Education This course examines leadership in …" at bounding box center [595, 201] width 1190 height 1143
click at [1017, 350] on link "Next Course" at bounding box center [1076, 339] width 118 height 21
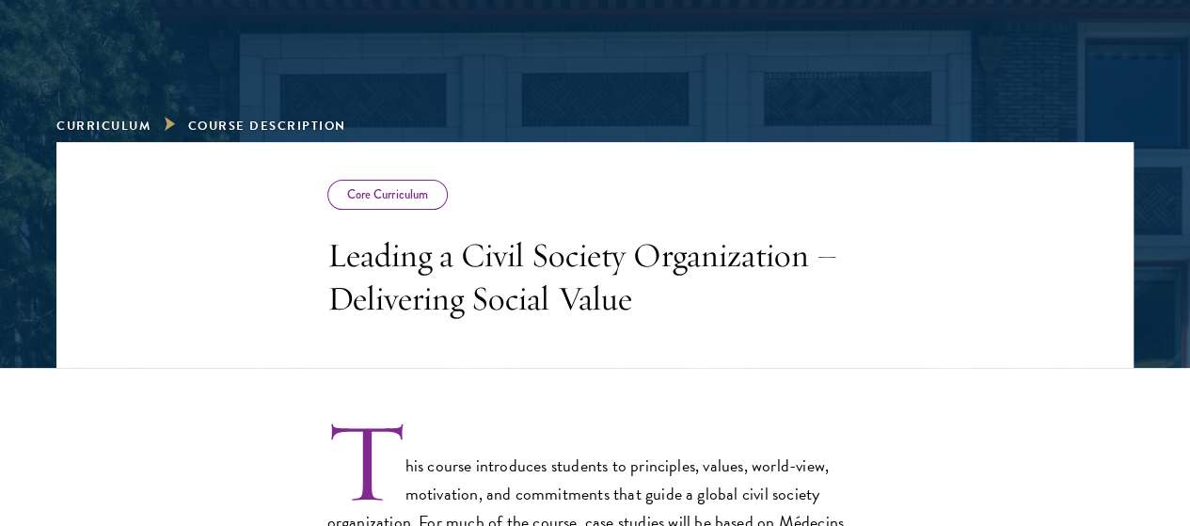
scroll to position [216, 0]
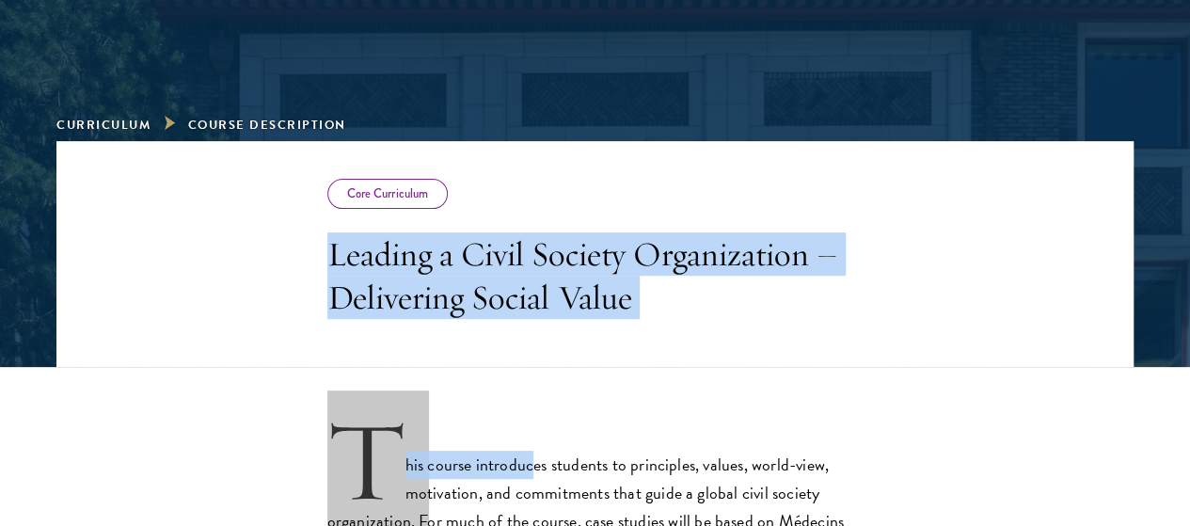
drag, startPoint x: 213, startPoint y: 268, endPoint x: 421, endPoint y: 406, distance: 250.4
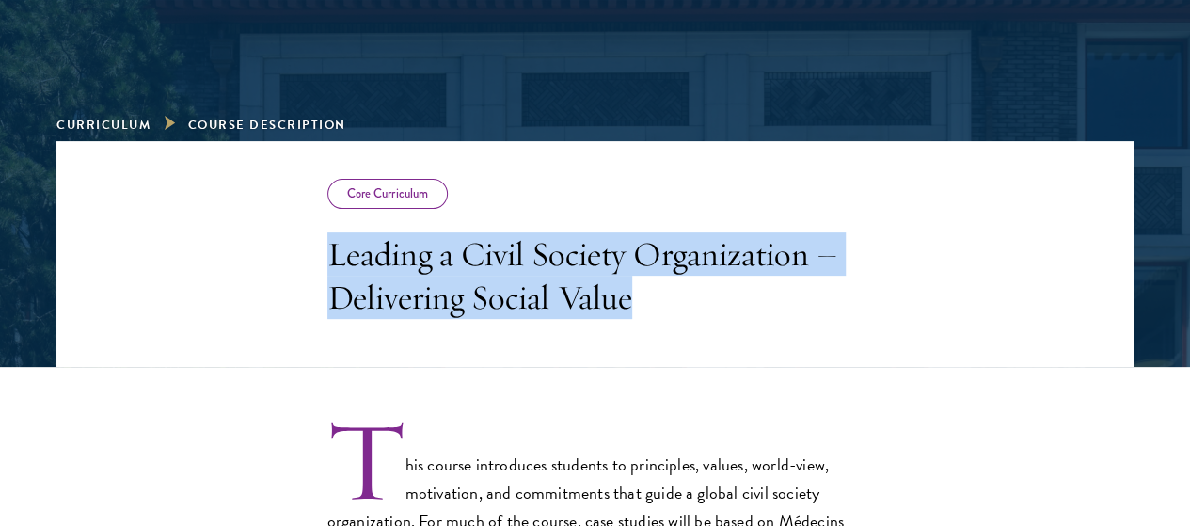
drag, startPoint x: 406, startPoint y: 372, endPoint x: 210, endPoint y: 249, distance: 231.5
click at [327, 249] on h3 "Leading a Civil Society Organization – Delivering Social Value" at bounding box center [595, 275] width 536 height 87
copy h3 "Leading a Civil Society Organization – Delivering Social Value"
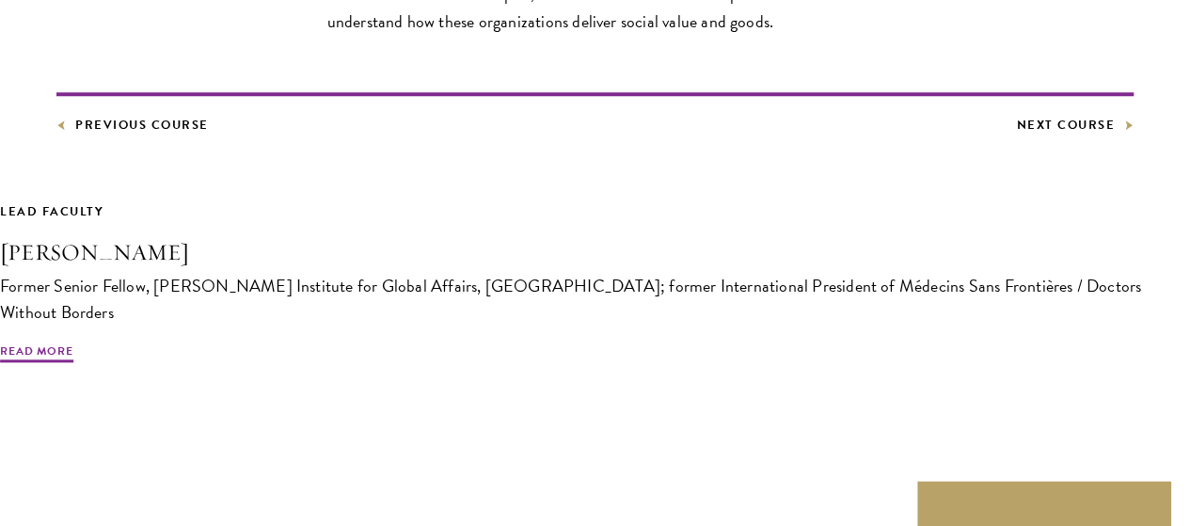
scroll to position [892, 0]
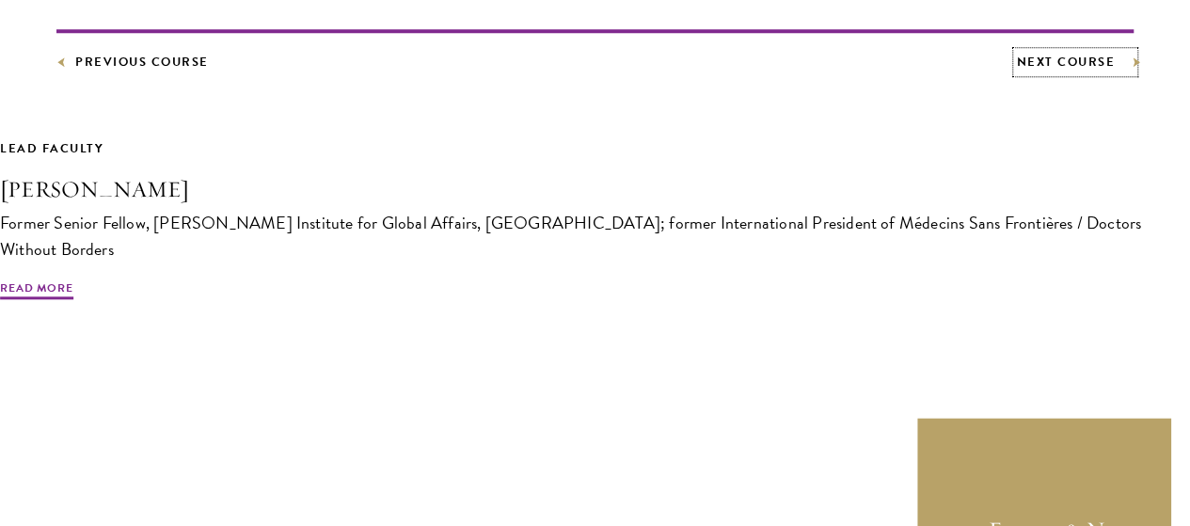
click at [1017, 72] on link "Next Course" at bounding box center [1076, 62] width 118 height 21
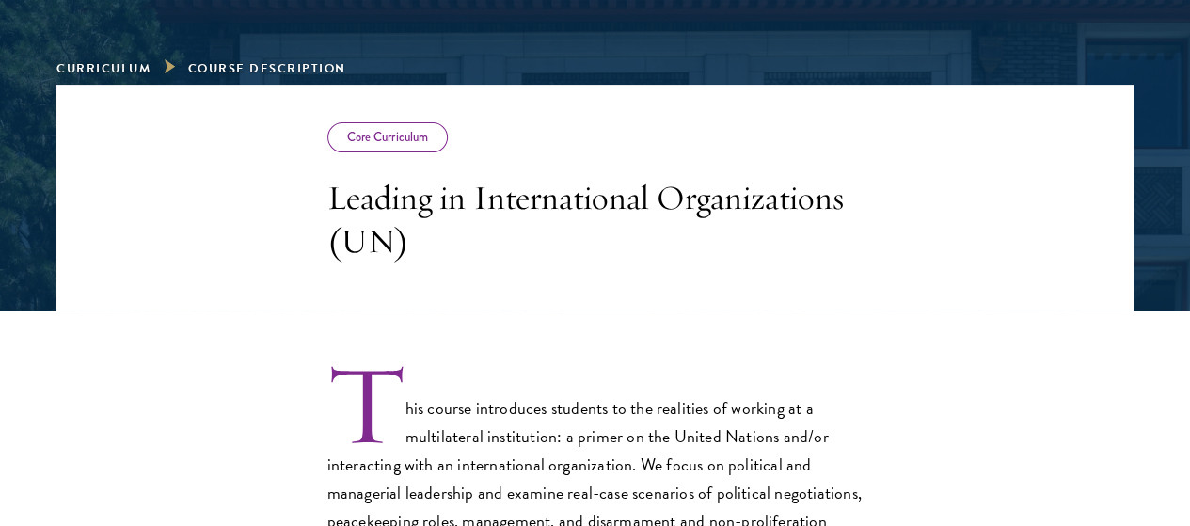
scroll to position [297, 0]
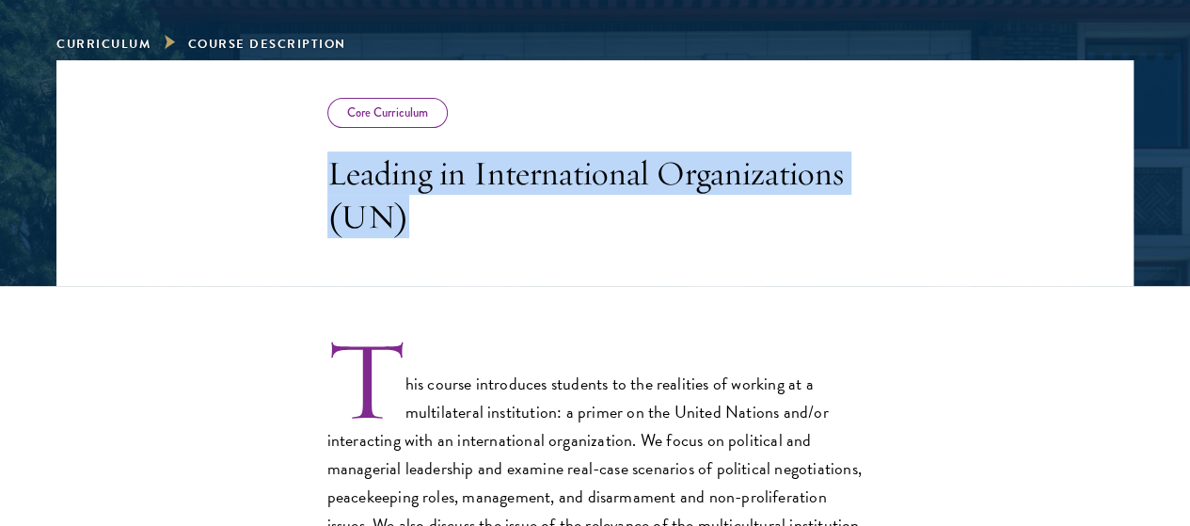
drag, startPoint x: 213, startPoint y: 184, endPoint x: 565, endPoint y: 279, distance: 365.3
click at [565, 279] on header "Core Curriculum Leading in International Organizations (UN)" at bounding box center [594, 173] width 1077 height 226
copy h3 "Leading in International Organizations (UN)"
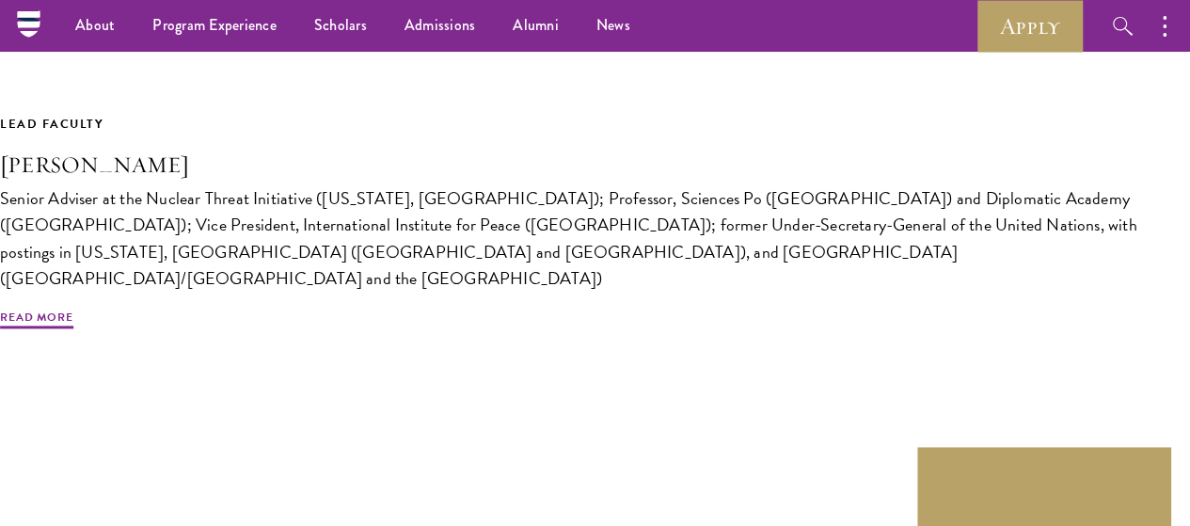
scroll to position [1140, 0]
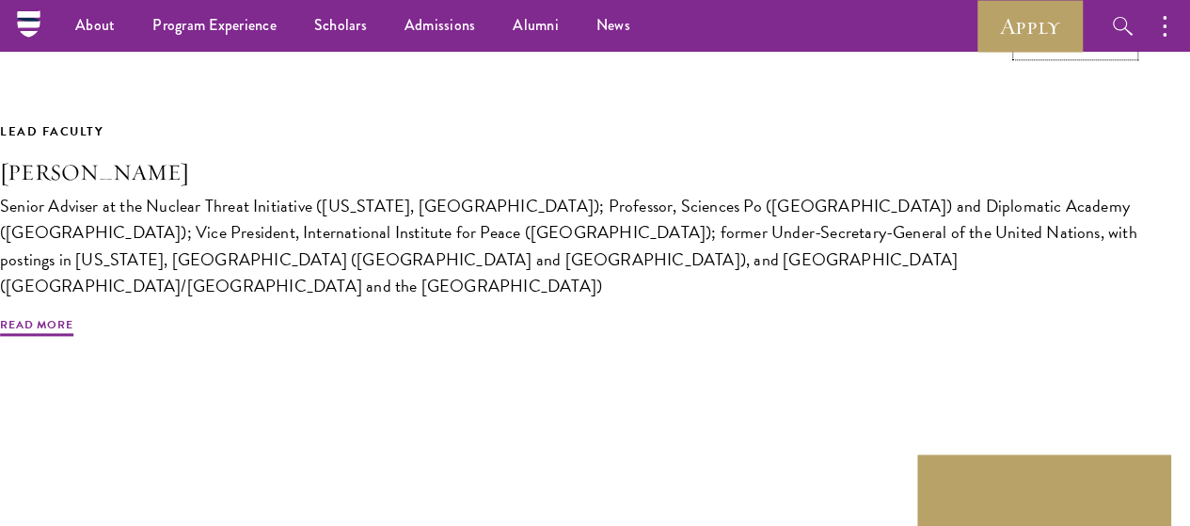
click at [1017, 55] on link "Next Course" at bounding box center [1076, 45] width 118 height 21
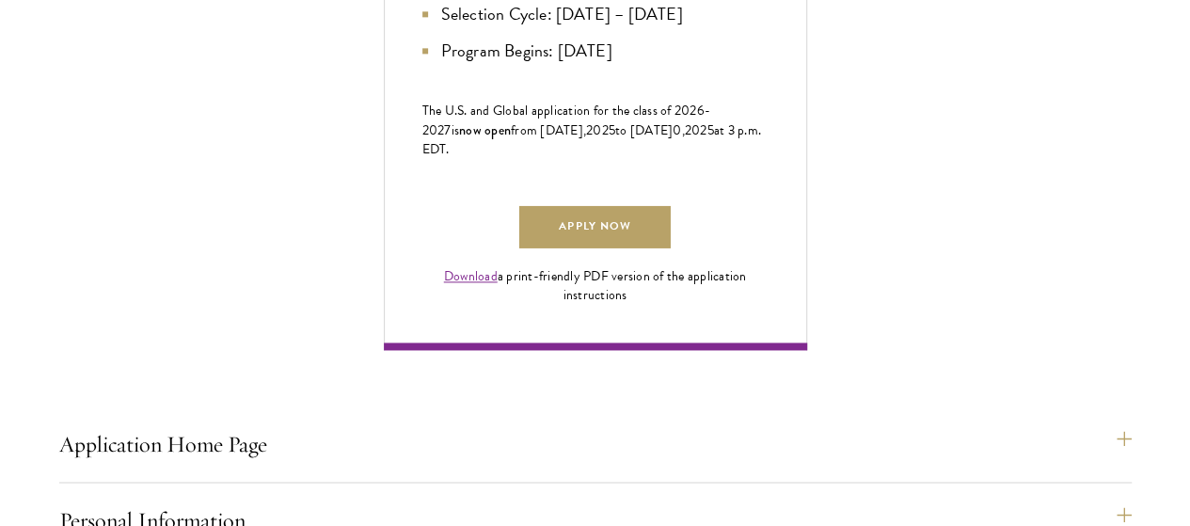
scroll to position [1229, 0]
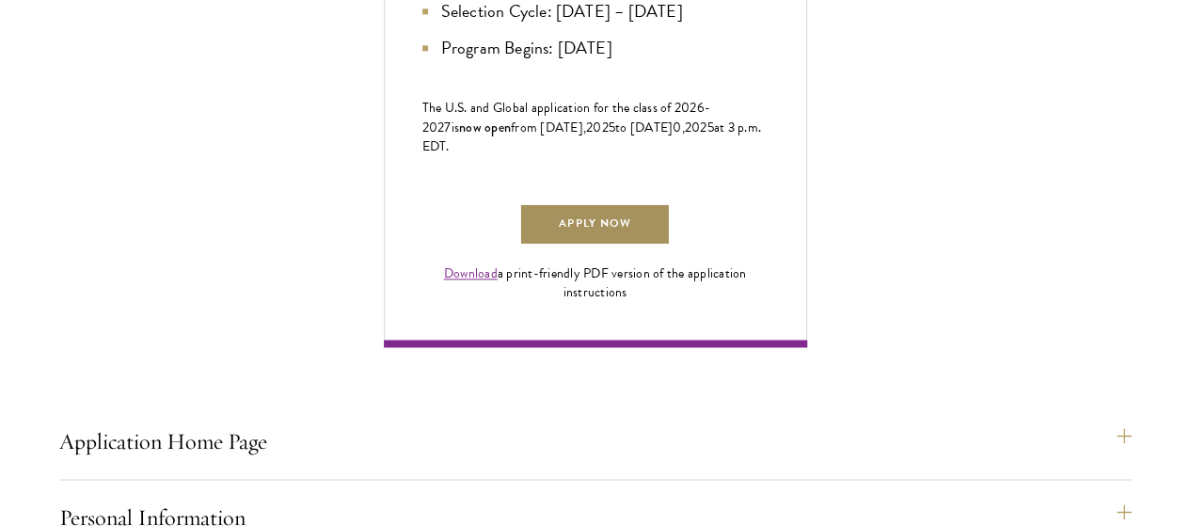
click at [670, 245] on link "Apply Now" at bounding box center [594, 224] width 150 height 42
